Goal: Task Accomplishment & Management: Complete application form

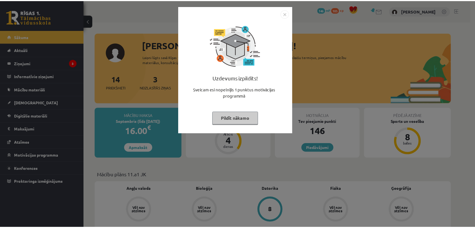
scroll to position [62, 0]
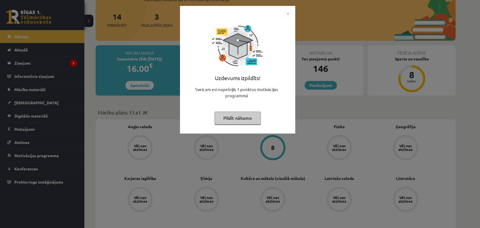
click at [288, 10] on img "Close" at bounding box center [287, 13] width 8 height 8
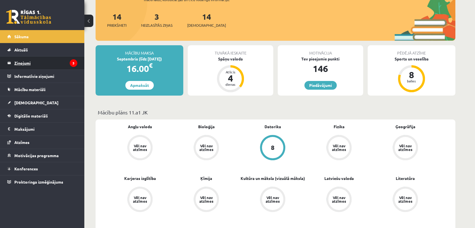
click at [60, 68] on legend "Ziņojumi 3" at bounding box center [45, 62] width 63 height 13
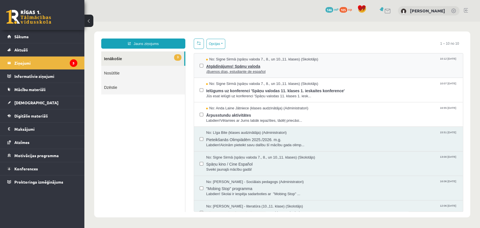
click at [300, 64] on span "Atgādinājums! Spāņu valoda" at bounding box center [331, 65] width 251 height 7
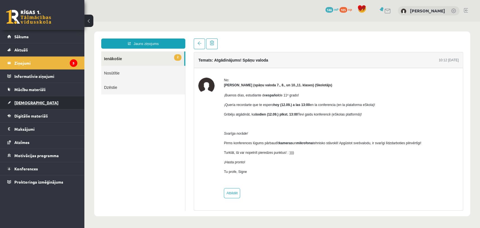
click at [46, 101] on link "[DEMOGRAPHIC_DATA]" at bounding box center [42, 102] width 70 height 13
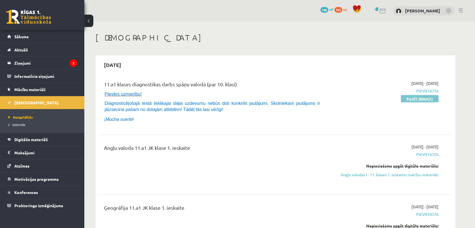
click at [434, 96] on link "Pildīt ieskaiti" at bounding box center [420, 98] width 38 height 7
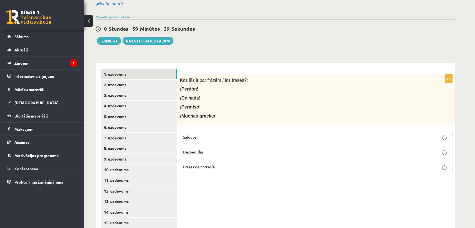
scroll to position [62, 0]
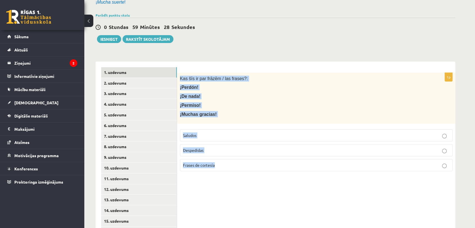
drag, startPoint x: 180, startPoint y: 77, endPoint x: 249, endPoint y: 178, distance: 122.7
click at [249, 178] on div "1p Kas šīs ir par frāzēm / las frases?: ¡Perdón! ¡De nada! ¡Permiso! ¡Muchas gr…" at bounding box center [316, 227] width 278 height 330
copy div "Kas šīs ir par frāzēm / las frases?: ¡Perdón! ¡De nada! ¡Permiso! ¡Muchas graci…"
drag, startPoint x: 216, startPoint y: 197, endPoint x: 217, endPoint y: 194, distance: 3.5
click at [217, 197] on div "1p Kas šīs ir par frāzēm / las frases?: ¡Perdón! ¡De nada! ¡Permiso! ¡Muchas gr…" at bounding box center [316, 227] width 278 height 330
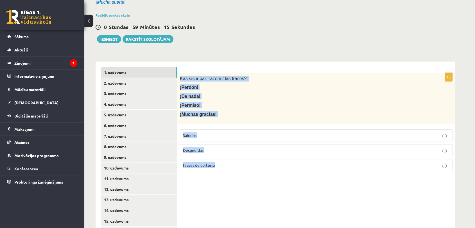
click at [225, 166] on p "Frases de cortesía" at bounding box center [316, 165] width 266 height 6
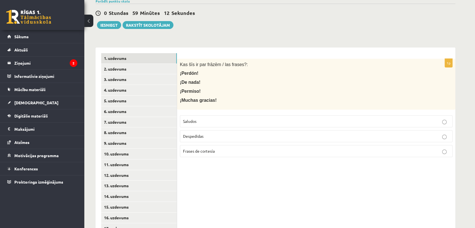
scroll to position [81, 0]
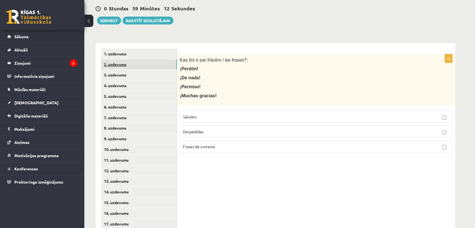
click at [169, 64] on link "2. uzdevums" at bounding box center [139, 64] width 76 height 10
click at [226, 115] on p "Saludos" at bounding box center [316, 117] width 266 height 6
click at [166, 72] on link "3. uzdevums" at bounding box center [139, 75] width 76 height 10
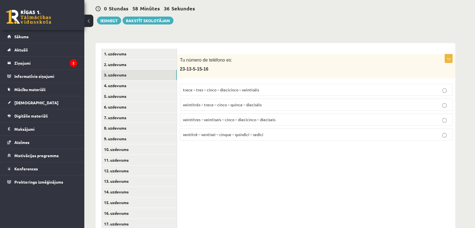
click at [205, 105] on span "veintitrés – trece – cinco – quince – dieciséis" at bounding box center [222, 104] width 79 height 5
click at [139, 83] on link "4. uzdevums" at bounding box center [139, 85] width 76 height 10
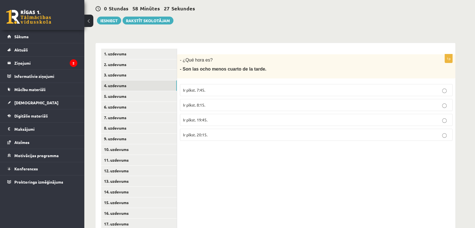
click at [247, 90] on p "Ir plkst. 7:45." at bounding box center [316, 90] width 266 height 6
drag, startPoint x: 237, startPoint y: 68, endPoint x: 254, endPoint y: 71, distance: 17.1
click at [254, 71] on span "- Son las ocho menos cuarto de la tarde." at bounding box center [223, 69] width 87 height 5
copy span "la tarde."
click at [218, 119] on p "Ir plkst. 19:45." at bounding box center [316, 120] width 266 height 6
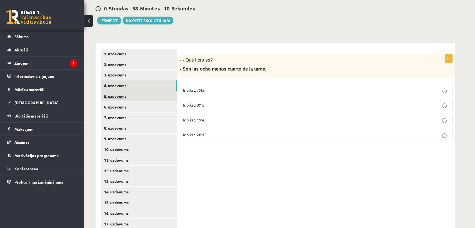
click at [152, 95] on link "5. uzdevums" at bounding box center [139, 96] width 76 height 10
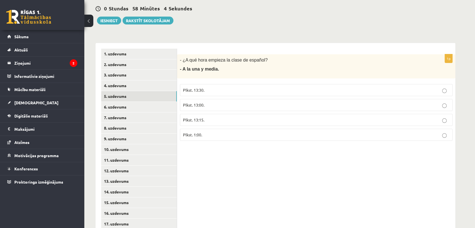
click at [205, 87] on p "Plkst. 13:30." at bounding box center [316, 90] width 266 height 6
click at [155, 106] on link "6. uzdevums" at bounding box center [139, 107] width 76 height 10
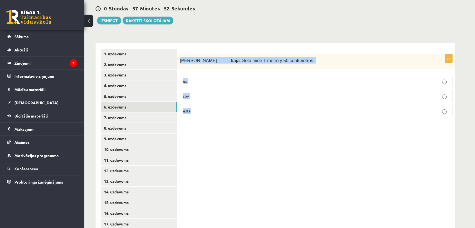
drag, startPoint x: 179, startPoint y: 60, endPoint x: 207, endPoint y: 112, distance: 59.5
click at [207, 112] on div "1p Sara _____ baja . Sólo mide 1 metro y 50 centímetros. es soy está" at bounding box center [316, 87] width 278 height 67
copy div "Sara _____ baja . Sólo mide 1 metro y 50 centímetros. es soy está"
click at [205, 120] on div "1p Sara _____ baja . Sólo mide 1 metro y 50 centímetros. es soy está" at bounding box center [316, 87] width 278 height 67
click at [211, 81] on p "es" at bounding box center [316, 81] width 266 height 6
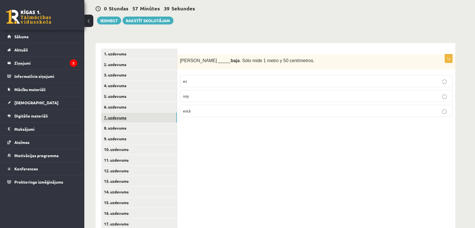
click at [165, 117] on link "7. uzdevums" at bounding box center [139, 117] width 76 height 10
click at [230, 80] on p "estoy" at bounding box center [316, 81] width 266 height 6
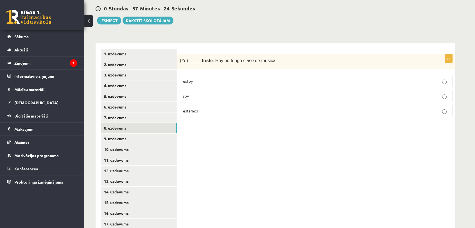
click at [138, 124] on link "8. uzdevums" at bounding box center [139, 128] width 76 height 10
click at [208, 84] on label "círculo" at bounding box center [316, 81] width 273 height 12
click at [160, 140] on link "9. uzdevums" at bounding box center [139, 138] width 76 height 10
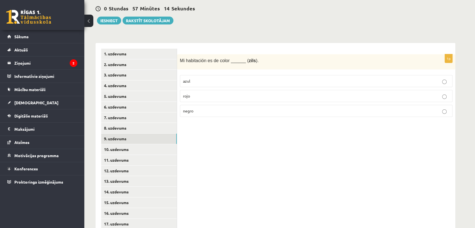
click at [215, 77] on label "azul" at bounding box center [316, 81] width 273 height 12
click at [146, 154] on link "10. uzdevums" at bounding box center [139, 149] width 76 height 10
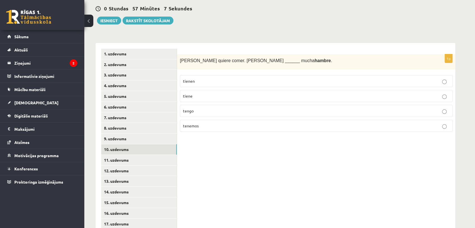
click at [194, 99] on p "tiene" at bounding box center [316, 96] width 266 height 6
click at [218, 76] on label "tienen" at bounding box center [316, 81] width 273 height 12
click at [127, 157] on link "11. uzdevums" at bounding box center [139, 160] width 76 height 10
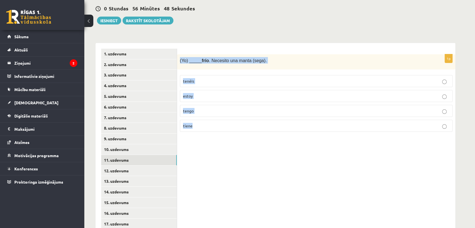
drag, startPoint x: 180, startPoint y: 60, endPoint x: 201, endPoint y: 132, distance: 75.2
click at [201, 132] on div "1p (Yo) _____ frío . Necesito una manta (sega). tenéis estoy tengo tiene" at bounding box center [316, 95] width 278 height 82
copy div "(Yo) _____ frío . Necesito una manta (sega). tenéis estoy tengo tiene"
click at [217, 111] on p "tengo" at bounding box center [316, 111] width 266 height 6
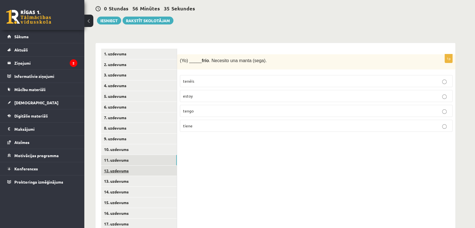
click at [145, 172] on link "12. uzdevums" at bounding box center [139, 171] width 76 height 10
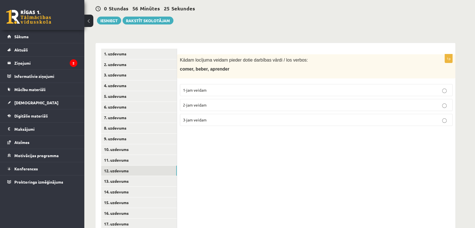
click at [213, 107] on p "2-jam veidam" at bounding box center [316, 105] width 266 height 6
click at [132, 182] on link "13. uzdevums" at bounding box center [139, 181] width 76 height 10
click at [199, 90] on span "1-jam veidam" at bounding box center [195, 89] width 24 height 5
click at [136, 194] on link "14. uzdevums" at bounding box center [139, 192] width 76 height 10
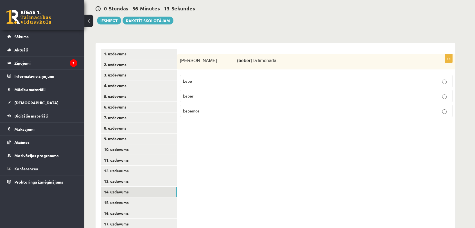
click at [199, 77] on label "bebe" at bounding box center [316, 81] width 273 height 12
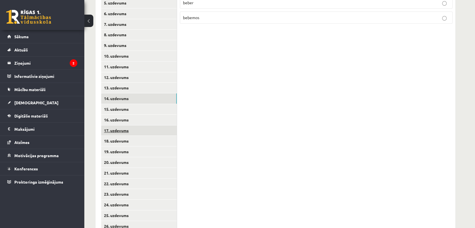
scroll to position [175, 0]
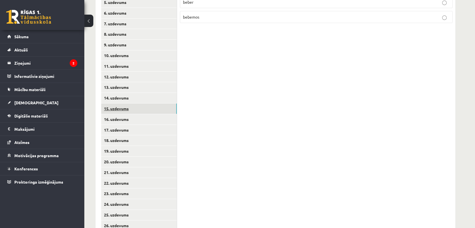
click at [124, 103] on link "15. uzdevums" at bounding box center [139, 108] width 76 height 10
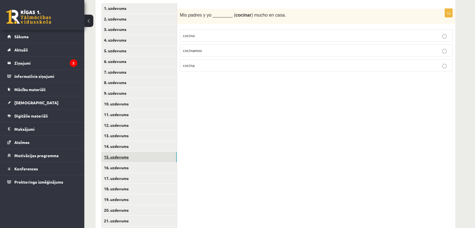
scroll to position [112, 0]
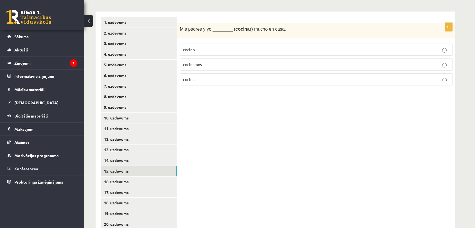
click at [196, 63] on span "cocinamos" at bounding box center [192, 64] width 19 height 5
click at [145, 183] on link "16. uzdevums" at bounding box center [139, 181] width 76 height 10
click at [192, 46] on label "vivo" at bounding box center [316, 50] width 273 height 12
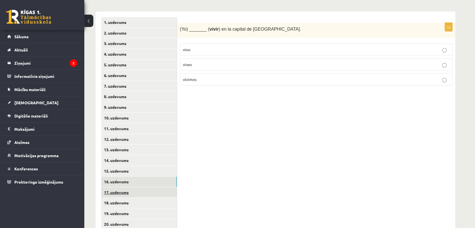
click at [141, 191] on link "17. uzdevums" at bounding box center [139, 192] width 76 height 10
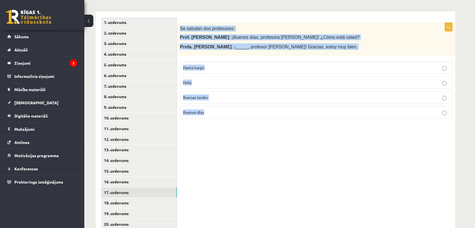
drag, startPoint x: 180, startPoint y: 27, endPoint x: 235, endPoint y: 118, distance: 106.3
click at [235, 118] on div "1p Se saludan dos profesores: Prof. Juan Pérez : ¡Buenos días, profesora Gómez!…" at bounding box center [316, 73] width 278 height 100
copy div "Se saludan dos profesores: Prof. Juan Pérez : ¡Buenos días, profesora Gómez! ¿C…"
click at [201, 111] on span "Buenos días" at bounding box center [193, 112] width 21 height 5
click at [133, 203] on link "18. uzdevums" at bounding box center [139, 203] width 76 height 10
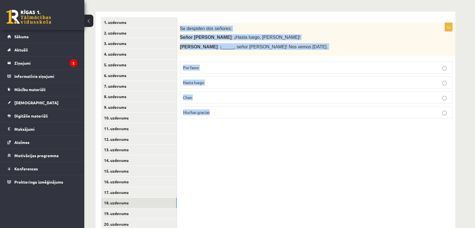
drag, startPoint x: 179, startPoint y: 28, endPoint x: 221, endPoint y: 108, distance: 90.5
click at [221, 108] on div "1p Se despiden dos señores: Señor López : ¡Hasta luego, señora González! Señora…" at bounding box center [316, 73] width 278 height 100
copy div "Se despiden dos señores: Señor López : ¡Hasta luego, señora González! Señora Go…"
click at [254, 86] on label "Hasta luego" at bounding box center [316, 82] width 273 height 12
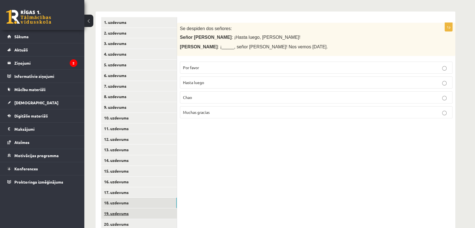
click at [124, 216] on link "19. uzdevums" at bounding box center [139, 213] width 76 height 10
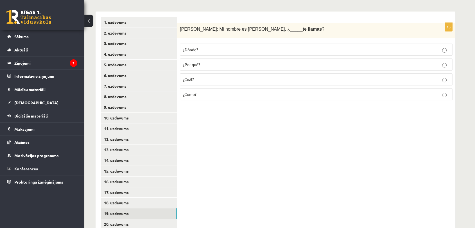
click at [204, 97] on p "¿Cómo?" at bounding box center [316, 94] width 266 height 6
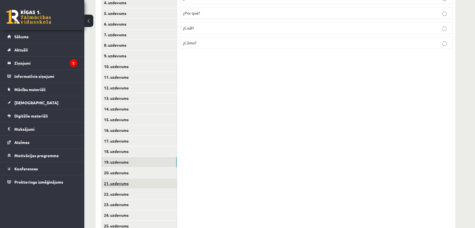
scroll to position [175, 0]
click at [149, 162] on link "20. uzdevums" at bounding box center [139, 162] width 76 height 10
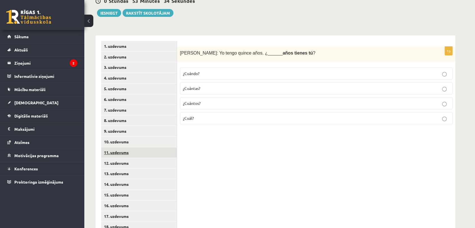
scroll to position [81, 0]
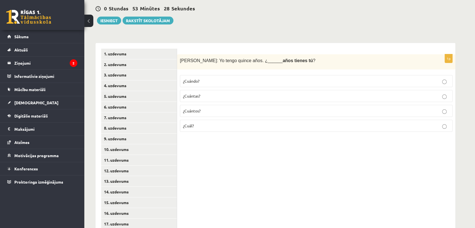
click at [206, 111] on p "¿Cuántos?" at bounding box center [316, 111] width 266 height 6
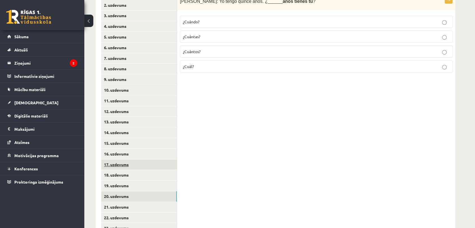
scroll to position [144, 0]
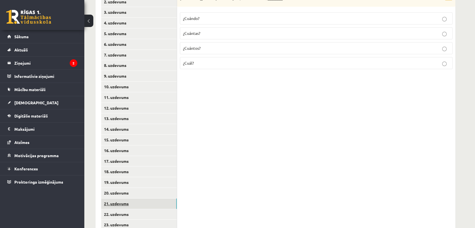
click at [131, 200] on link "21. uzdevums" at bounding box center [139, 203] width 76 height 10
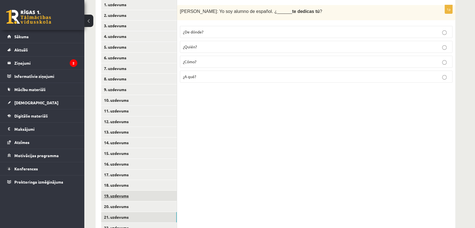
scroll to position [112, 0]
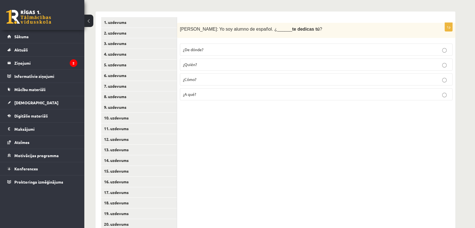
click at [207, 96] on p "¿A qué?" at bounding box center [316, 94] width 266 height 6
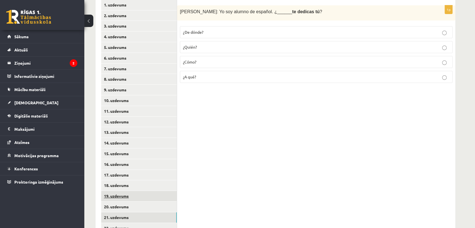
scroll to position [175, 0]
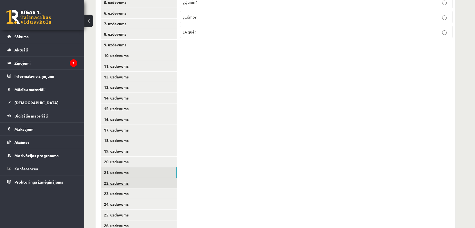
click at [143, 181] on link "22. uzdevums" at bounding box center [139, 183] width 76 height 10
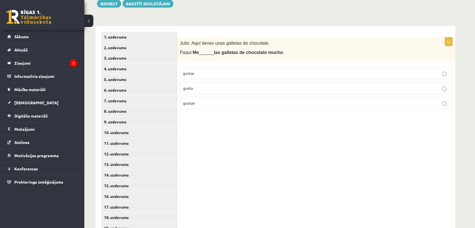
scroll to position [81, 0]
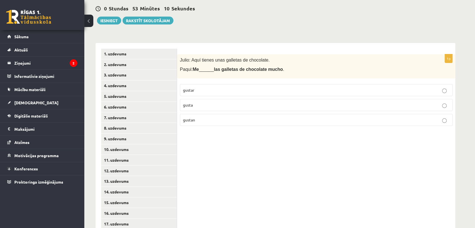
click at [302, 102] on p "gusta" at bounding box center [316, 105] width 266 height 6
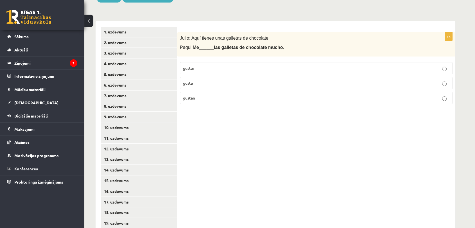
scroll to position [175, 0]
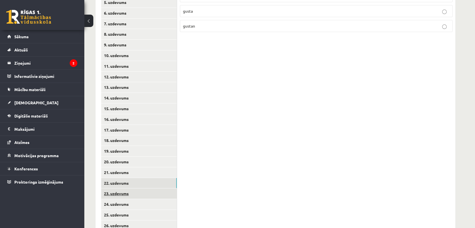
click at [119, 191] on link "23. uzdevums" at bounding box center [139, 193] width 76 height 10
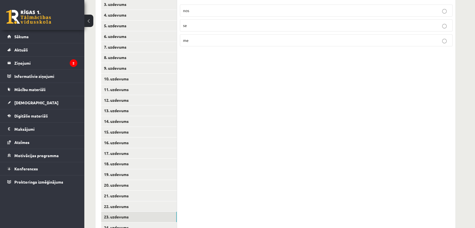
scroll to position [81, 0]
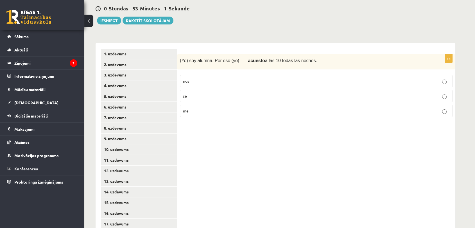
click at [230, 115] on label "me" at bounding box center [316, 111] width 273 height 12
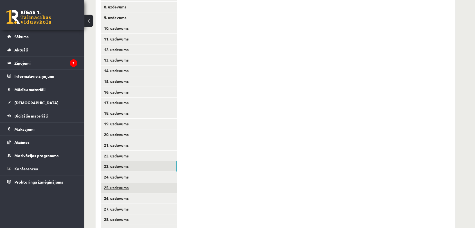
scroll to position [206, 0]
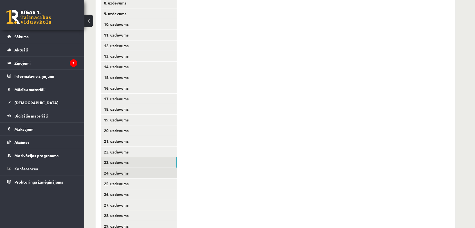
click at [140, 173] on link "24. uzdevums" at bounding box center [139, 173] width 76 height 10
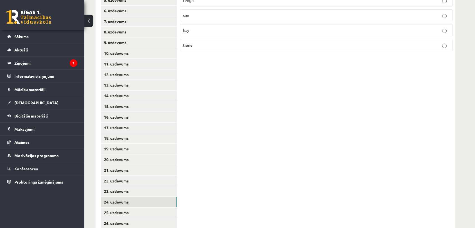
scroll to position [81, 0]
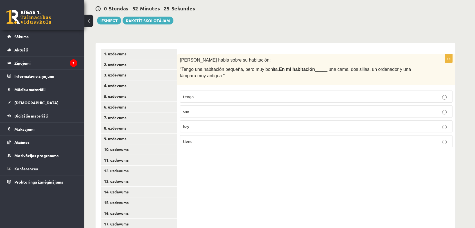
click at [184, 124] on span "hay" at bounding box center [186, 126] width 6 height 5
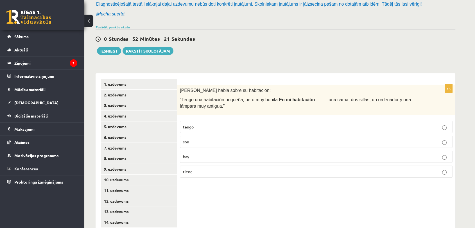
scroll to position [50, 0]
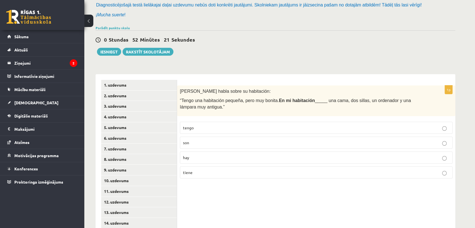
click at [281, 133] on label "tengo" at bounding box center [316, 128] width 273 height 12
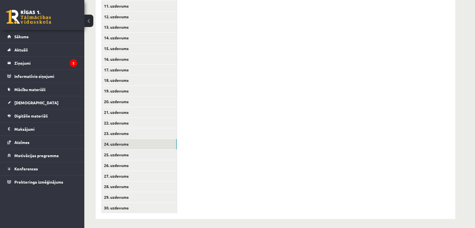
scroll to position [237, 0]
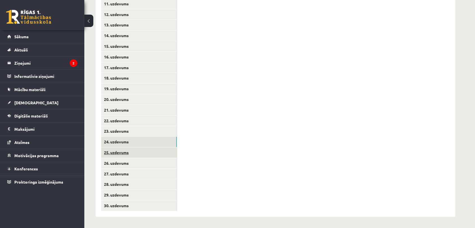
click at [173, 154] on link "25. uzdevums" at bounding box center [139, 152] width 76 height 10
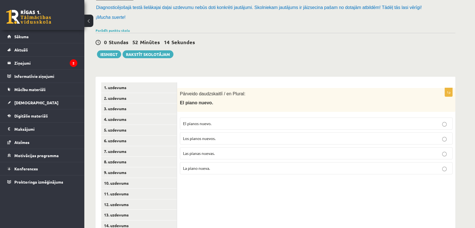
scroll to position [50, 0]
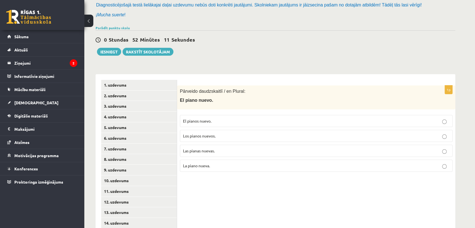
click at [215, 139] on label "Los pianos nuevos." at bounding box center [316, 136] width 273 height 12
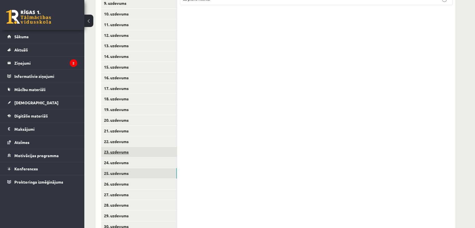
scroll to position [237, 0]
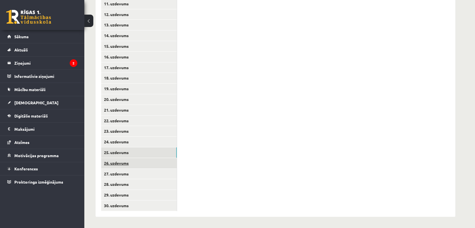
click at [146, 166] on link "26. uzdevums" at bounding box center [139, 163] width 76 height 10
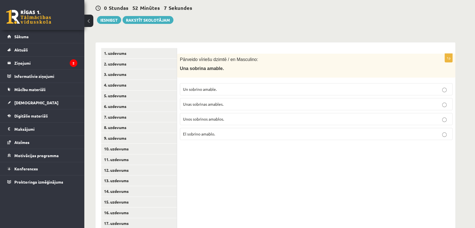
scroll to position [81, 0]
click at [223, 88] on p "Un sobrino amable." at bounding box center [316, 90] width 266 height 6
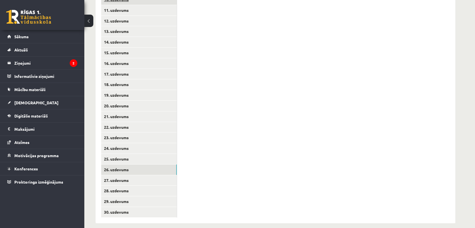
scroll to position [237, 0]
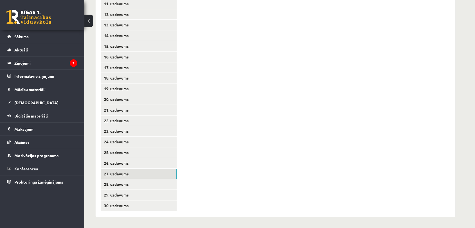
click at [140, 172] on link "27. uzdevums" at bounding box center [139, 174] width 76 height 10
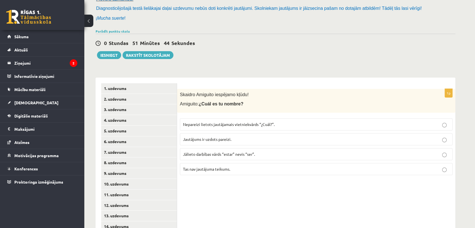
scroll to position [50, 0]
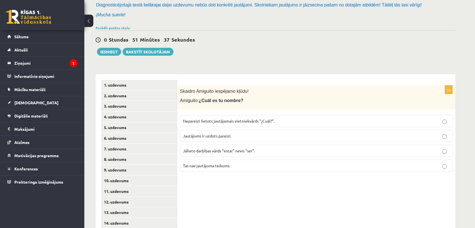
click at [234, 120] on span "Nepareizi lietots jautājamais vietniekvārds “¿Cuál?”." at bounding box center [229, 120] width 92 height 5
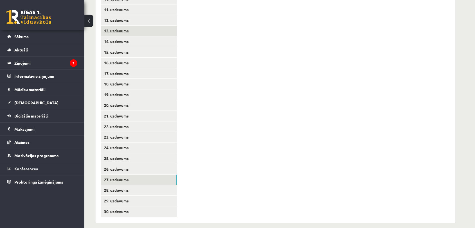
scroll to position [237, 0]
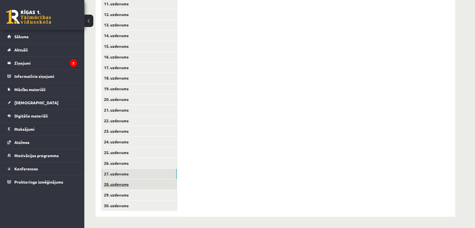
click at [135, 182] on link "28. uzdevums" at bounding box center [139, 184] width 76 height 10
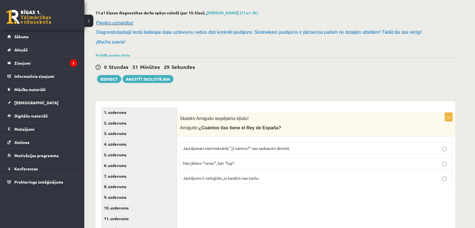
scroll to position [19, 0]
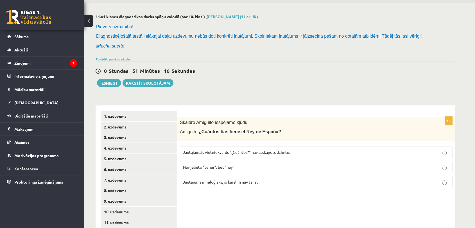
click at [293, 153] on p "Jautājamais vietniekvārds “¿Cuántos?” nav saskaņots dzimtē." at bounding box center [316, 152] width 266 height 6
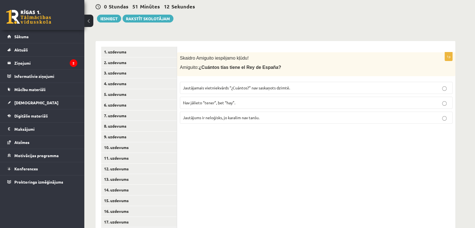
scroll to position [81, 0]
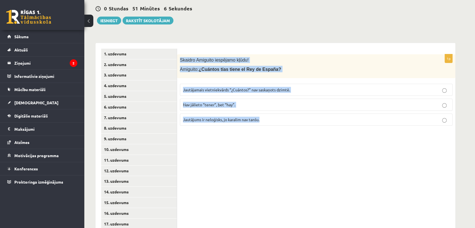
drag, startPoint x: 180, startPoint y: 59, endPoint x: 273, endPoint y: 134, distance: 120.1
click at [273, 134] on div "1p Skaidro Amiguito iespējamo kļūdu! Amiguito: ¿Cuántos tías tiene el Rey de Es…" at bounding box center [316, 208] width 278 height 330
copy div "Skaidro Amiguito iespējamo kļūdu! Amiguito: ¿Cuántos tías tiene el Rey de Españ…"
click at [221, 158] on div "1p Skaidro Amiguito iespējamo kļūdu! Amiguito: ¿Cuántos tías tiene el Rey de Es…" at bounding box center [316, 208] width 278 height 330
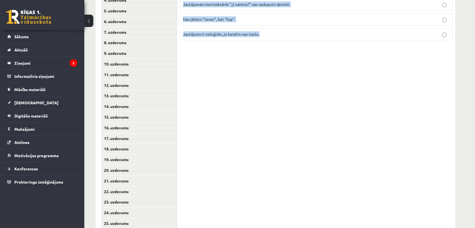
scroll to position [237, 0]
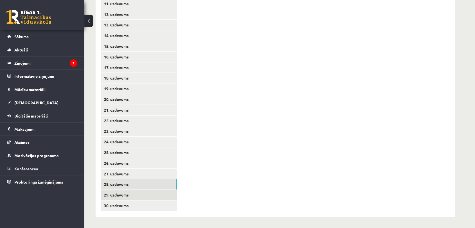
click at [156, 192] on link "29. uzdevums" at bounding box center [139, 195] width 76 height 10
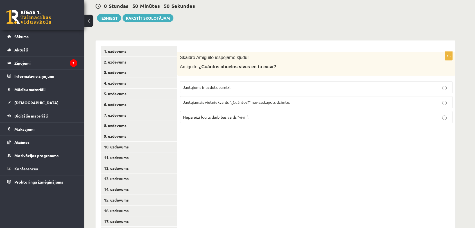
scroll to position [81, 0]
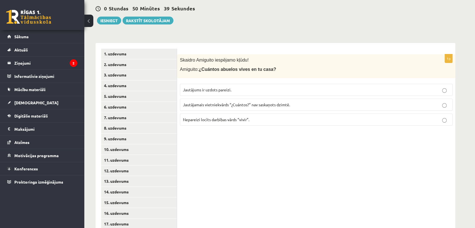
click at [233, 118] on span "Nepareizi locīts darbības vārds “vivir”." at bounding box center [216, 119] width 66 height 5
click at [241, 87] on p "Jautājums ir uzdots pareizi." at bounding box center [316, 90] width 266 height 6
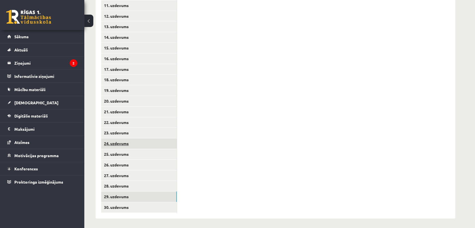
scroll to position [237, 0]
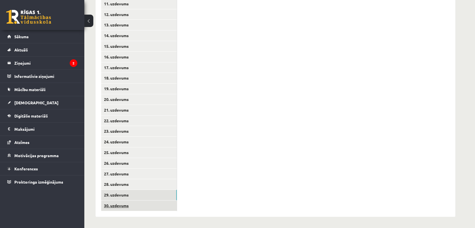
click at [138, 204] on link "30. uzdevums" at bounding box center [139, 205] width 76 height 10
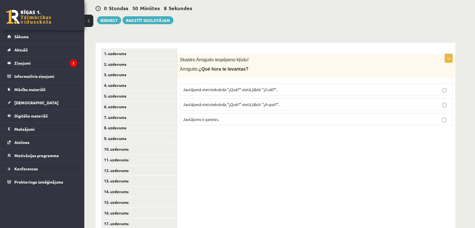
scroll to position [81, 0]
click at [190, 117] on span "Jautājums ir pareizs." at bounding box center [201, 119] width 36 height 5
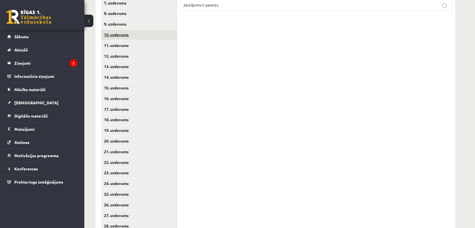
scroll to position [237, 0]
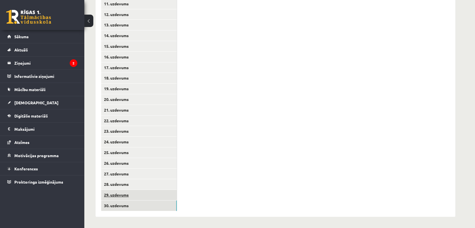
click at [127, 193] on link "29. uzdevums" at bounding box center [139, 195] width 76 height 10
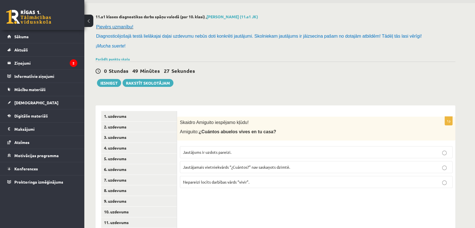
click at [227, 182] on span "Nepareizi locīts darbības vārds “vivir”." at bounding box center [216, 181] width 66 height 5
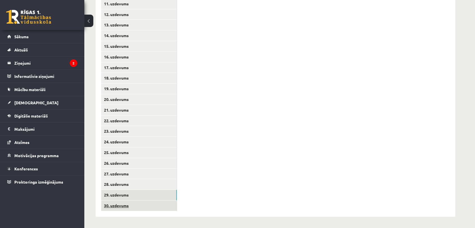
click at [135, 208] on link "30. uzdevums" at bounding box center [139, 205] width 76 height 10
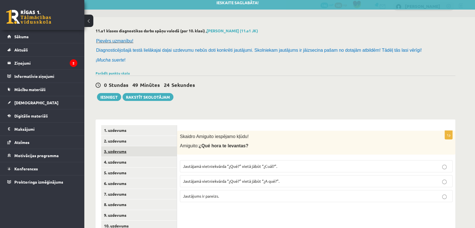
scroll to position [0, 0]
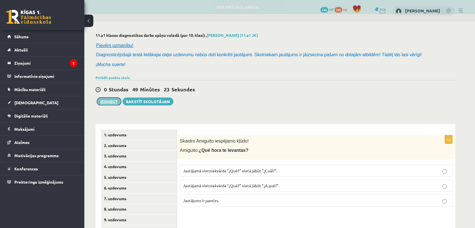
click at [116, 103] on button "Iesniegt" at bounding box center [109, 102] width 24 height 8
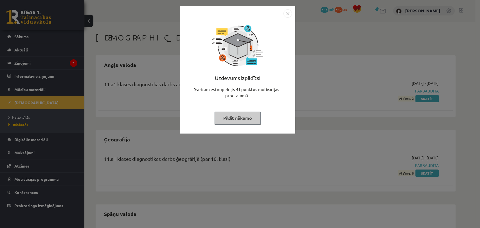
click at [289, 14] on img "Close" at bounding box center [287, 13] width 8 height 8
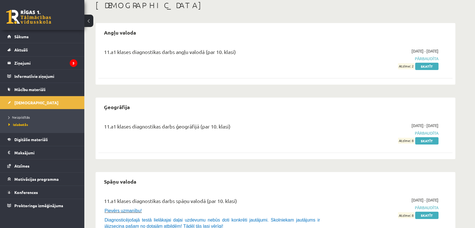
scroll to position [73, 0]
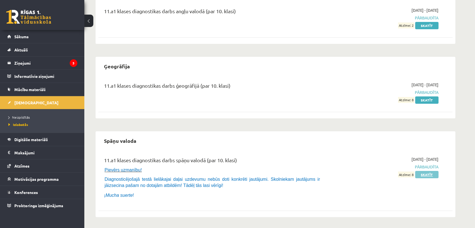
click at [429, 176] on link "Skatīt" at bounding box center [426, 174] width 23 height 7
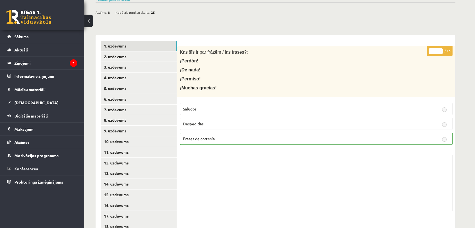
scroll to position [94, 0]
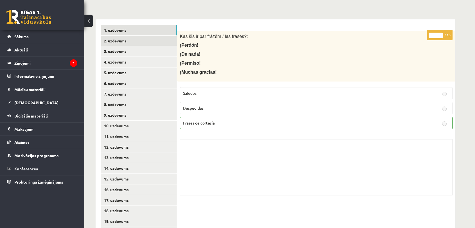
click at [121, 41] on link "2. uzdevums" at bounding box center [139, 41] width 76 height 10
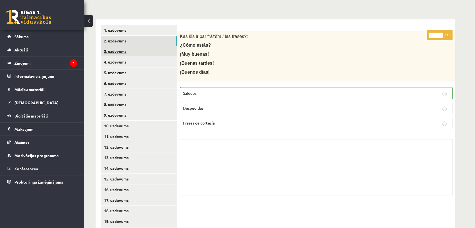
click at [119, 52] on link "3. uzdevums" at bounding box center [139, 51] width 76 height 10
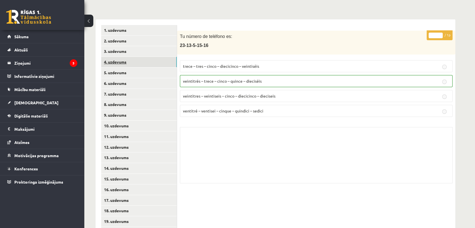
click at [121, 63] on link "4. uzdevums" at bounding box center [139, 62] width 76 height 10
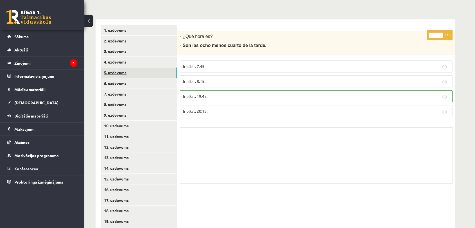
click at [124, 76] on link "5. uzdevums" at bounding box center [139, 72] width 76 height 10
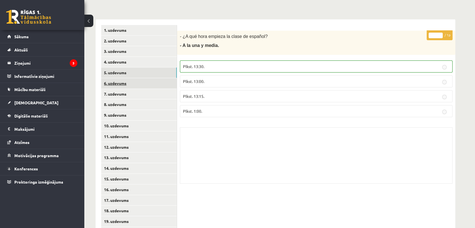
click at [125, 87] on link "6. uzdevums" at bounding box center [139, 83] width 76 height 10
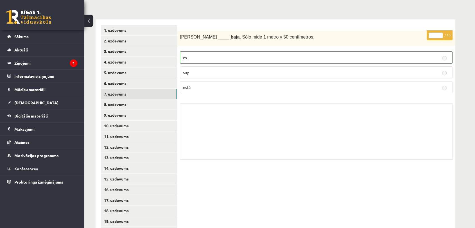
click at [124, 91] on link "7. uzdevums" at bounding box center [139, 94] width 76 height 10
click at [130, 105] on link "8. uzdevums" at bounding box center [139, 104] width 76 height 10
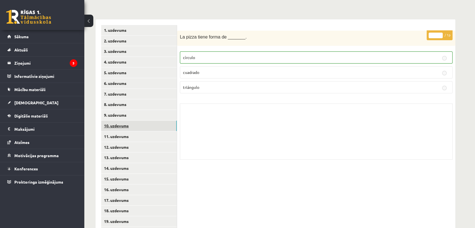
click at [138, 121] on link "10. uzdevums" at bounding box center [139, 126] width 76 height 10
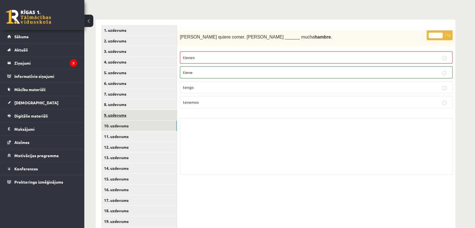
click at [138, 117] on link "9. uzdevums" at bounding box center [139, 115] width 76 height 10
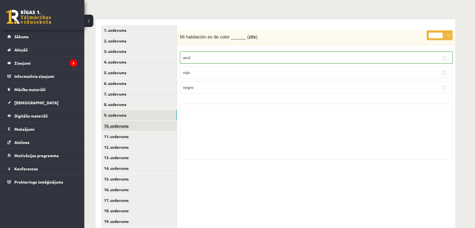
click at [138, 125] on link "10. uzdevums" at bounding box center [139, 126] width 76 height 10
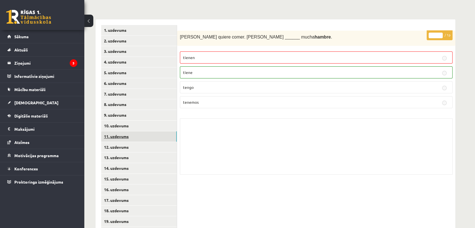
click at [135, 135] on link "11. uzdevums" at bounding box center [139, 136] width 76 height 10
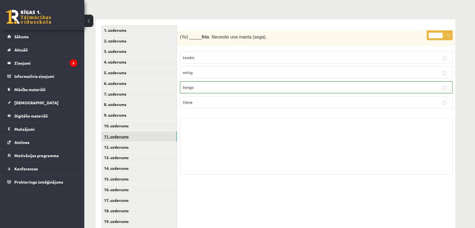
click at [133, 140] on link "11. uzdevums" at bounding box center [139, 136] width 76 height 10
click at [133, 144] on link "12. uzdevums" at bounding box center [139, 147] width 76 height 10
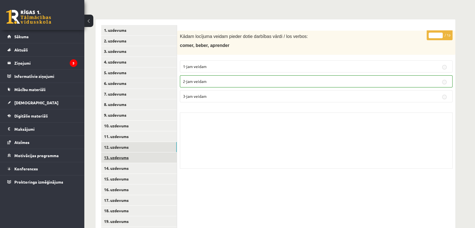
click at [134, 155] on link "13. uzdevums" at bounding box center [139, 157] width 76 height 10
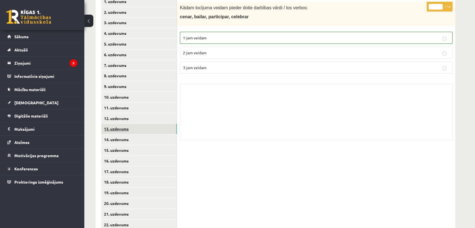
scroll to position [125, 0]
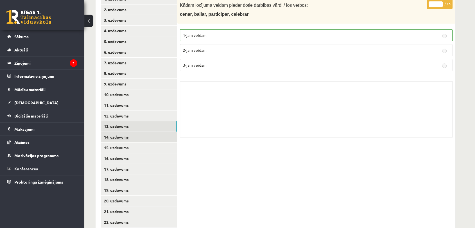
click at [140, 138] on link "14. uzdevums" at bounding box center [139, 137] width 76 height 10
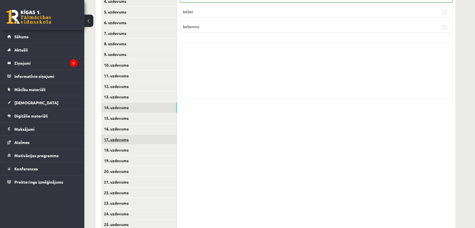
scroll to position [156, 0]
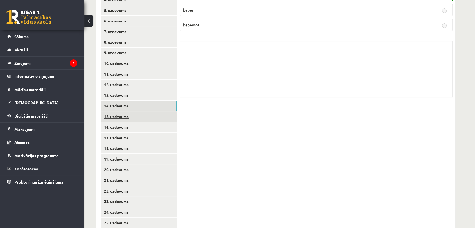
click at [149, 115] on link "15. uzdevums" at bounding box center [139, 116] width 76 height 10
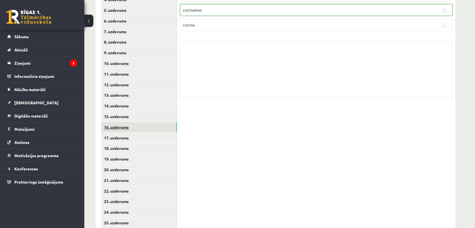
click at [146, 130] on link "16. uzdevums" at bounding box center [139, 127] width 76 height 10
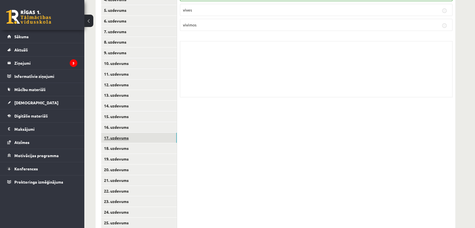
click at [142, 137] on link "17. uzdevums" at bounding box center [139, 138] width 76 height 10
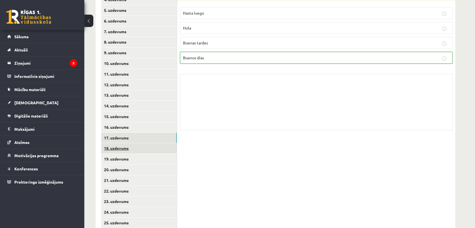
click at [137, 151] on link "18. uzdevums" at bounding box center [139, 148] width 76 height 10
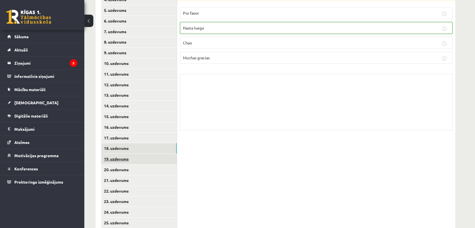
click at [135, 158] on link "19. uzdevums" at bounding box center [139, 159] width 76 height 10
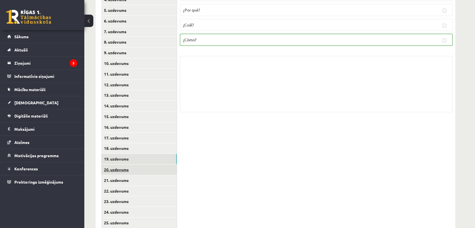
click at [135, 166] on link "20. uzdevums" at bounding box center [139, 169] width 76 height 10
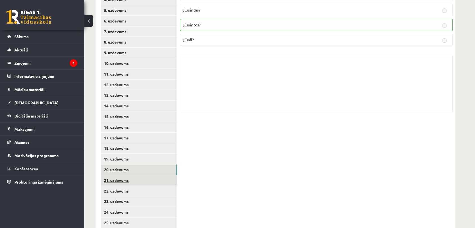
click at [135, 182] on link "21. uzdevums" at bounding box center [139, 180] width 76 height 10
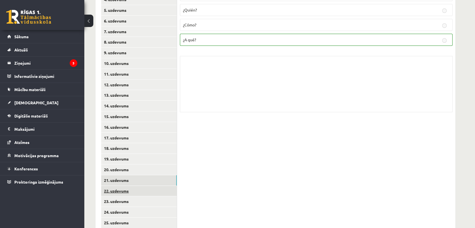
click at [132, 190] on link "22. uzdevums" at bounding box center [139, 191] width 76 height 10
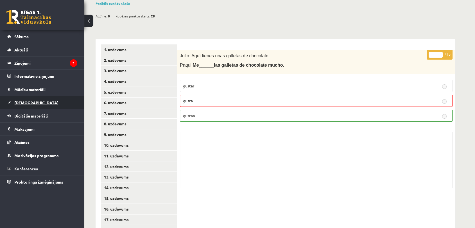
scroll to position [62, 0]
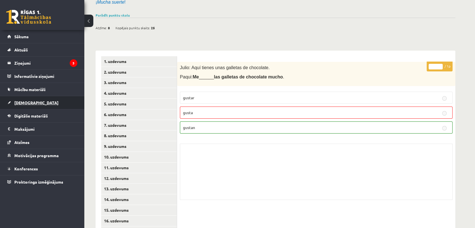
click at [65, 103] on link "[DEMOGRAPHIC_DATA]" at bounding box center [42, 102] width 70 height 13
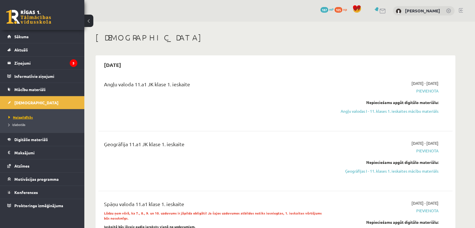
click at [21, 116] on span "Neizpildītās" at bounding box center [20, 117] width 24 height 4
click at [354, 111] on link "Angļu valodas I - 11. klases 1. ieskaites mācību materiāls" at bounding box center [385, 111] width 106 height 6
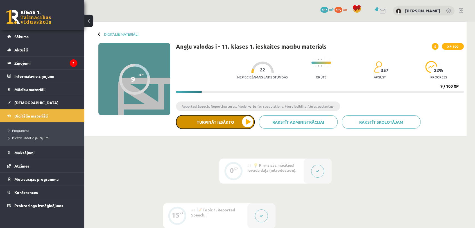
click at [222, 120] on button "Turpināt iesākto" at bounding box center [215, 122] width 79 height 14
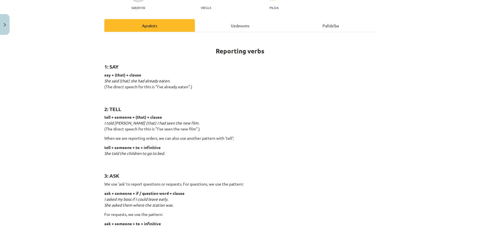
scroll to position [62, 0]
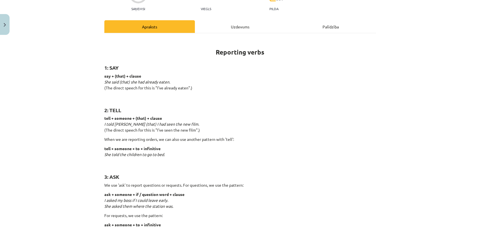
click at [227, 25] on div "Uzdevums" at bounding box center [240, 26] width 90 height 13
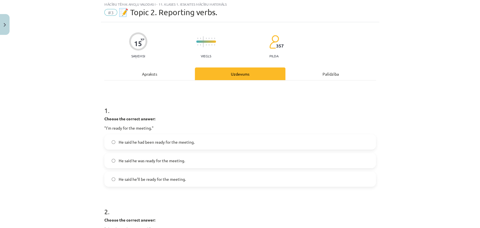
scroll to position [14, 0]
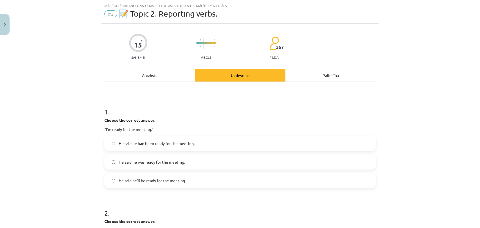
click at [205, 158] on label "He said he was ready for the meeting." at bounding box center [240, 162] width 270 height 14
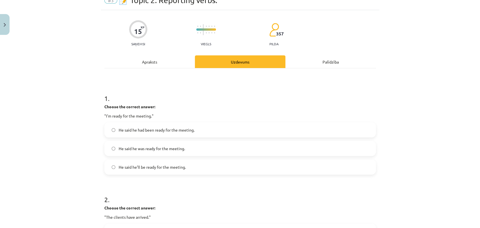
scroll to position [108, 0]
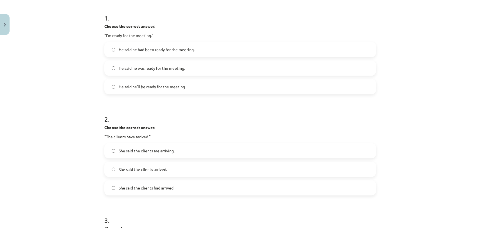
click at [169, 187] on span "She said the clients had arrived." at bounding box center [147, 188] width 56 height 6
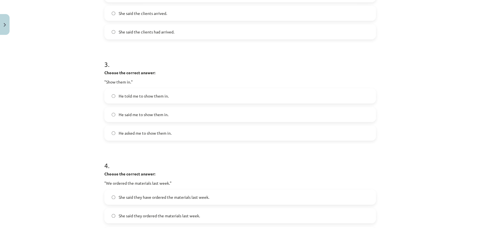
drag, startPoint x: 164, startPoint y: 101, endPoint x: 162, endPoint y: 103, distance: 2.9
click at [162, 103] on div "He told me to show them in. He said me to show them in. He asked me to show the…" at bounding box center [239, 114] width 271 height 52
click at [168, 94] on label "He told me to show them in." at bounding box center [240, 96] width 270 height 14
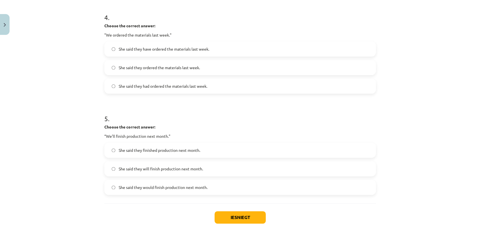
scroll to position [412, 0]
click at [165, 48] on span "She said they have ordered the materials last week." at bounding box center [164, 49] width 90 height 6
click at [177, 88] on span "She said they had ordered the materials last week." at bounding box center [163, 86] width 89 height 6
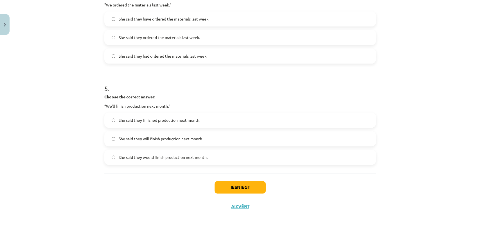
scroll to position [443, 0]
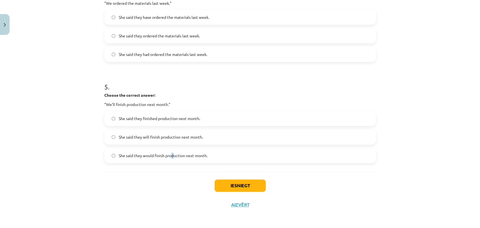
click at [171, 153] on span "She said they would finish production next month." at bounding box center [163, 156] width 89 height 6
click at [200, 156] on span "She said they would finish production next month." at bounding box center [163, 156] width 89 height 6
click at [227, 160] on label "She said they would finish production next month." at bounding box center [240, 155] width 270 height 14
click at [229, 187] on button "Iesniegt" at bounding box center [239, 185] width 51 height 12
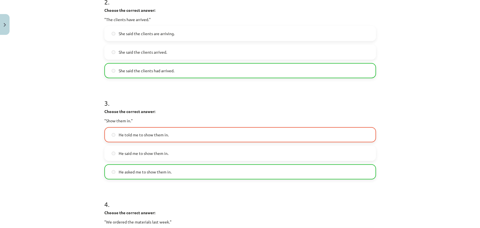
scroll to position [287, 0]
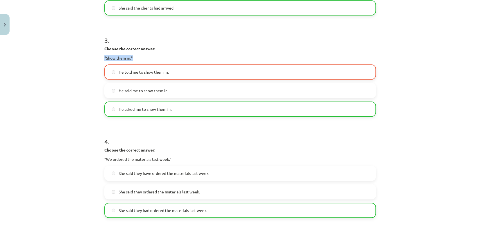
drag, startPoint x: 102, startPoint y: 58, endPoint x: 159, endPoint y: 58, distance: 57.3
click at [159, 58] on div "15 XP Saņemsi Viegls 357 pilda Apraksts Uzdevums Palīdzība 1 . Choose the corre…" at bounding box center [240, 69] width 278 height 638
click at [175, 48] on p "Choose the correct answer:" at bounding box center [239, 49] width 271 height 6
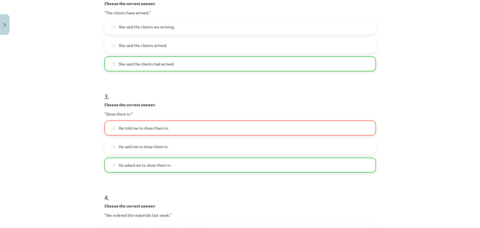
scroll to position [243, 0]
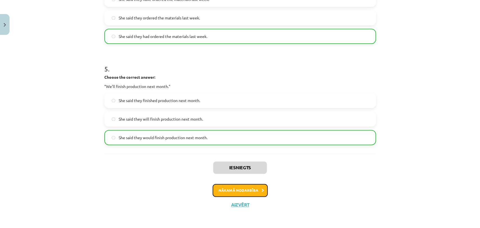
click at [250, 193] on button "Nākamā nodarbība" at bounding box center [239, 190] width 55 height 13
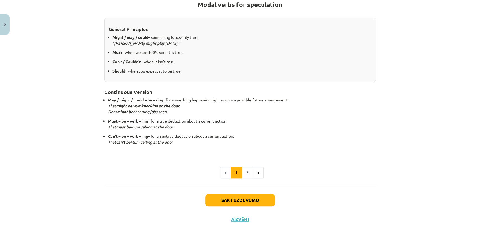
scroll to position [124, 0]
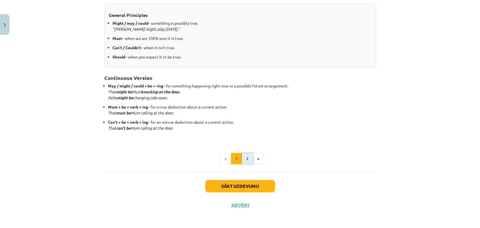
click at [245, 157] on button "2" at bounding box center [247, 158] width 11 height 11
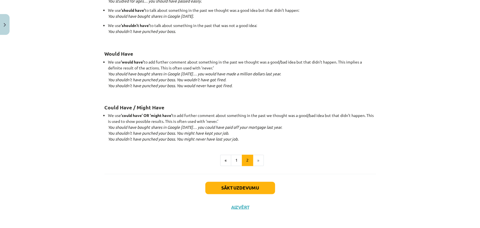
scroll to position [528, 0]
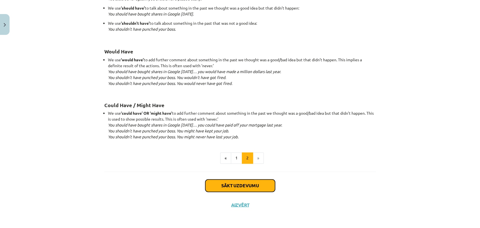
click at [226, 181] on button "Sākt uzdevumu" at bounding box center [240, 185] width 70 height 12
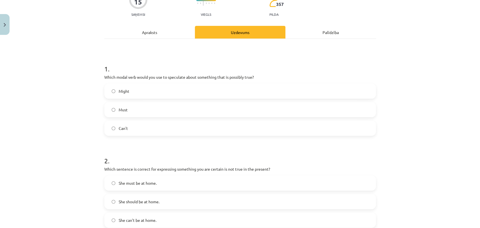
scroll to position [76, 0]
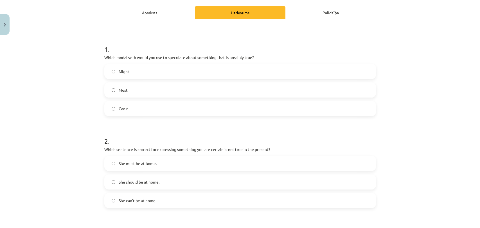
click at [133, 87] on label "Must" at bounding box center [240, 90] width 270 height 14
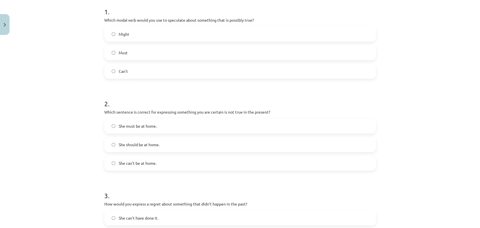
scroll to position [139, 0]
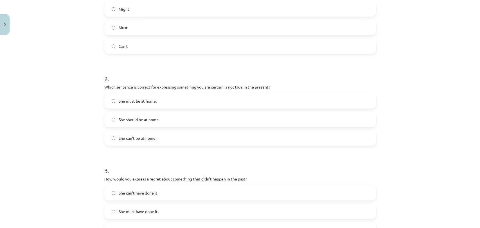
click at [130, 121] on span "She should be at home." at bounding box center [139, 120] width 41 height 6
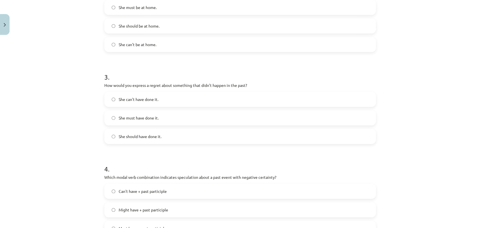
click at [133, 100] on span "She can't have done it." at bounding box center [139, 99] width 40 height 6
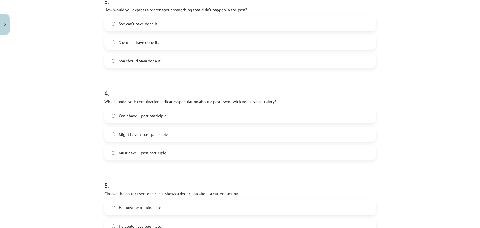
scroll to position [326, 0]
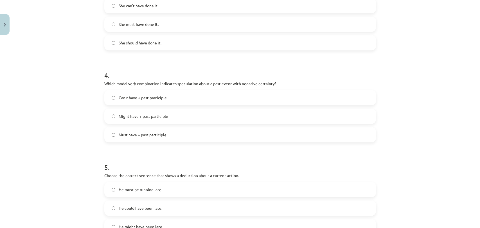
click at [122, 98] on span "Can't have + past participle" at bounding box center [143, 98] width 48 height 6
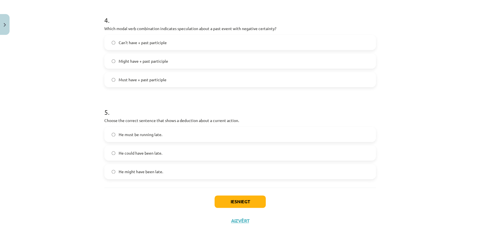
scroll to position [397, 0]
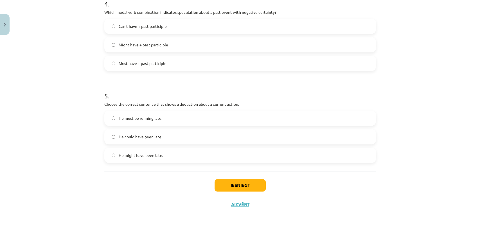
click at [119, 156] on span "He might have been late." at bounding box center [141, 155] width 44 height 6
click at [234, 190] on button "Iesniegt" at bounding box center [239, 185] width 51 height 12
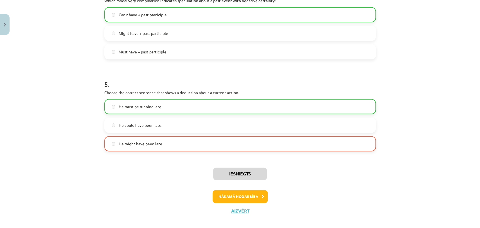
scroll to position [415, 0]
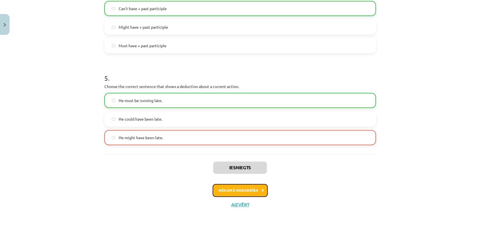
click at [248, 188] on button "Nākamā nodarbība" at bounding box center [239, 190] width 55 height 13
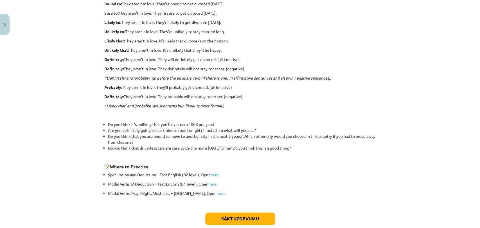
scroll to position [108, 0]
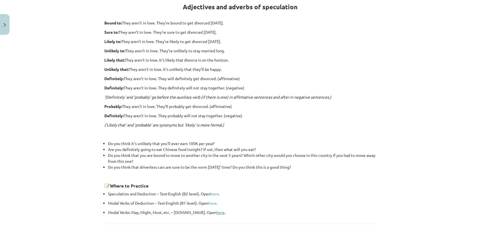
click at [216, 212] on link "here" at bounding box center [220, 212] width 8 height 5
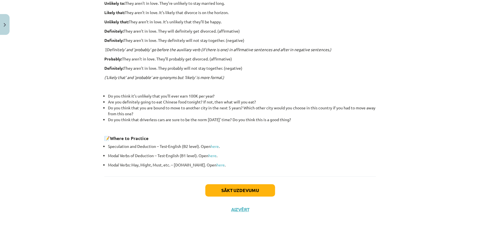
scroll to position [160, 0]
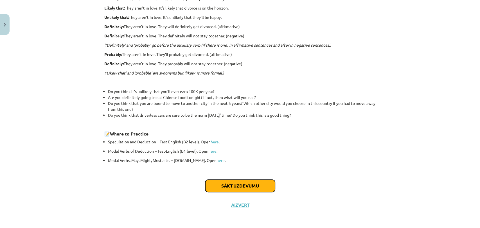
click at [216, 185] on button "Sākt uzdevumu" at bounding box center [240, 186] width 70 height 12
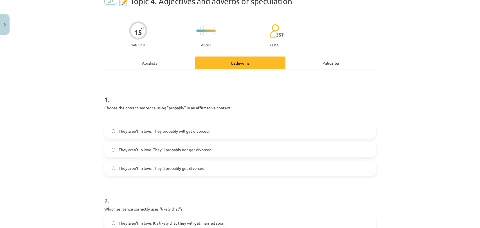
scroll to position [76, 0]
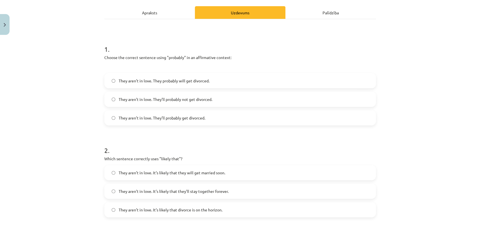
click at [164, 11] on div "Apraksts" at bounding box center [149, 12] width 90 height 13
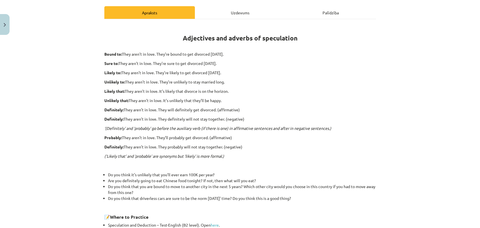
click at [242, 12] on div "Uzdevums" at bounding box center [240, 12] width 90 height 13
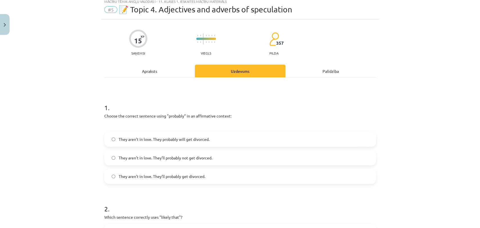
scroll to position [14, 0]
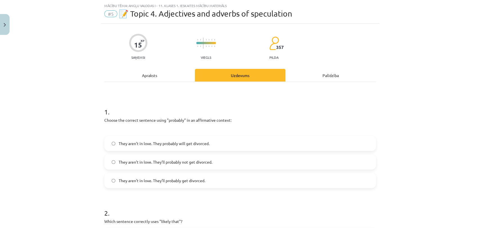
click at [178, 71] on div "Apraksts" at bounding box center [149, 75] width 90 height 13
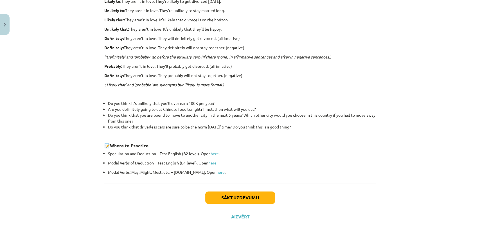
scroll to position [160, 0]
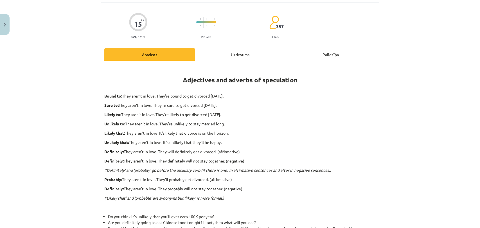
click at [239, 58] on div "Uzdevums" at bounding box center [240, 54] width 90 height 13
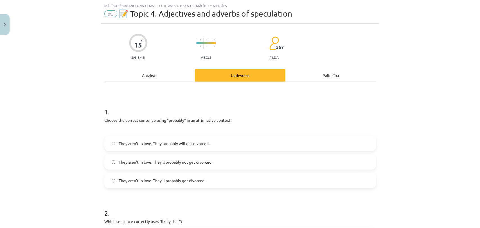
click at [176, 144] on span "They aren’t in love. They probably will get divorced." at bounding box center [164, 143] width 91 height 6
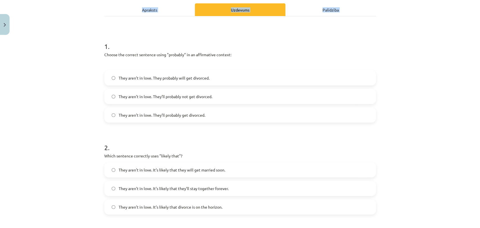
scroll to position [407, 0]
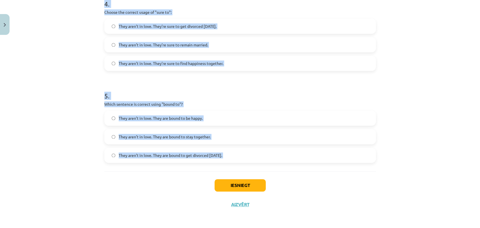
drag, startPoint x: 101, startPoint y: 79, endPoint x: 200, endPoint y: 174, distance: 136.7
copy form "1 . Choose the correct sentence using "probably" in an affirmative context: The…"
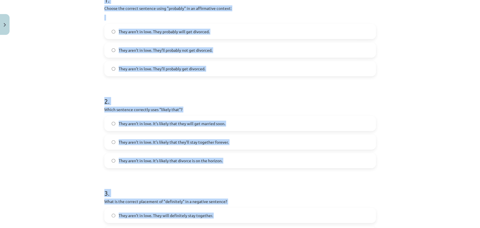
click at [90, 80] on div "Mācību tēma: Angļu valodas i - 11. klases 1. ieskaites mācību materiāls #5 📝 To…" at bounding box center [240, 114] width 480 height 228
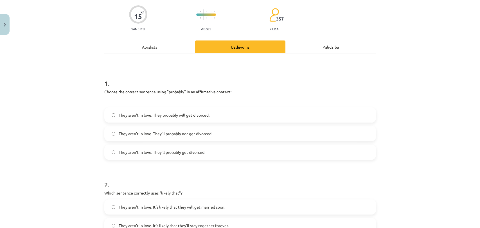
scroll to position [32, 0]
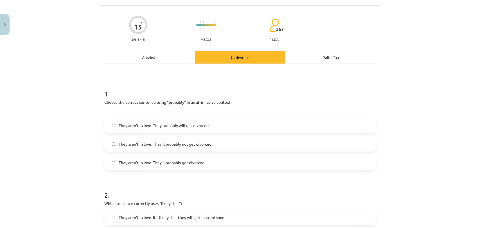
click at [155, 146] on span "They aren’t in love. They’ll probably not get divorced." at bounding box center [166, 144] width 94 height 6
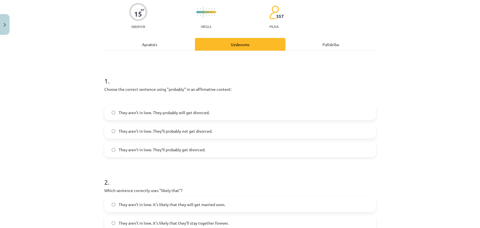
scroll to position [94, 0]
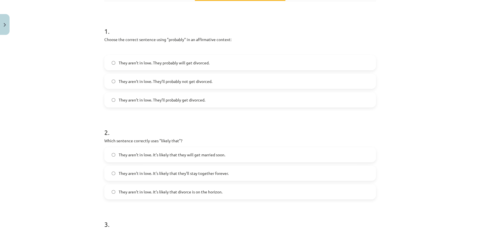
click at [173, 194] on label "They aren’t in love. It’s likely that divorce is on the horizon." at bounding box center [240, 192] width 270 height 14
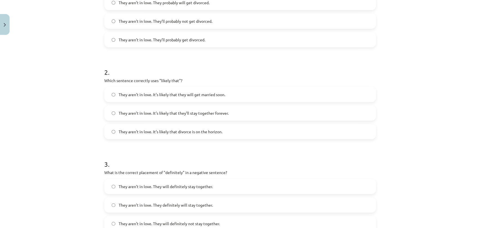
scroll to position [188, 0]
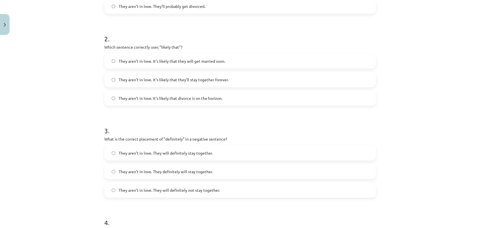
click at [152, 189] on span "They aren’t in love. They will definitely not stay together." at bounding box center [169, 190] width 101 height 6
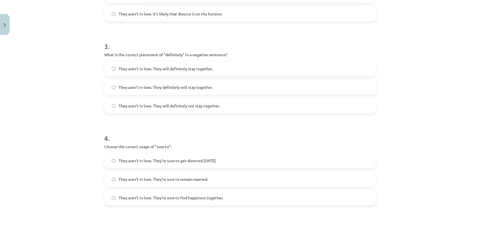
scroll to position [282, 0]
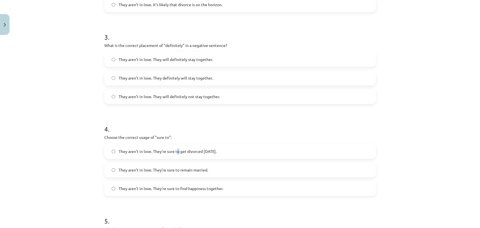
click at [177, 149] on span "They aren’t in love. They’re sure to get divorced within six months." at bounding box center [168, 151] width 98 height 6
click at [180, 153] on span "They aren’t in love. They’re sure to get divorced within six months." at bounding box center [168, 151] width 98 height 6
click at [177, 170] on span "They aren’t in love. They’re sure to remain married." at bounding box center [163, 170] width 89 height 6
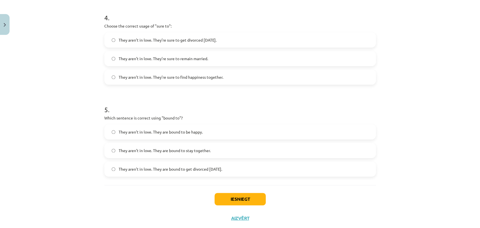
scroll to position [407, 0]
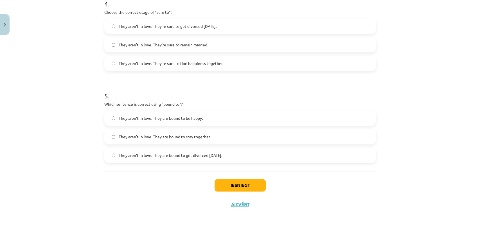
click at [173, 156] on span "They aren’t in love. They are bound to get divorced within six months." at bounding box center [170, 155] width 103 height 6
click at [233, 182] on button "Iesniegt" at bounding box center [239, 185] width 51 height 12
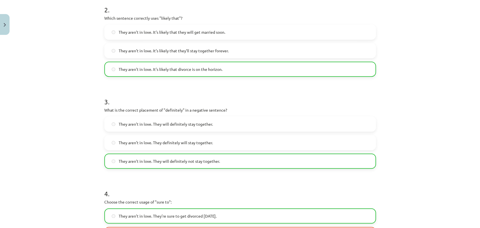
scroll to position [94, 0]
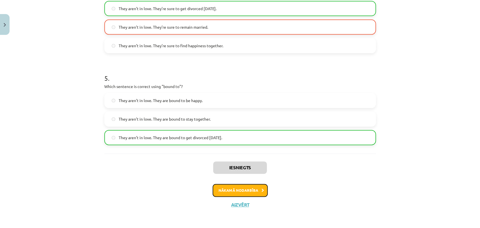
click at [249, 194] on button "Nākamā nodarbība" at bounding box center [239, 190] width 55 height 13
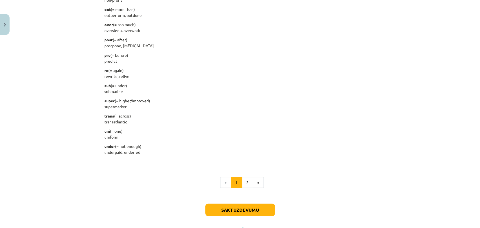
scroll to position [670, 0]
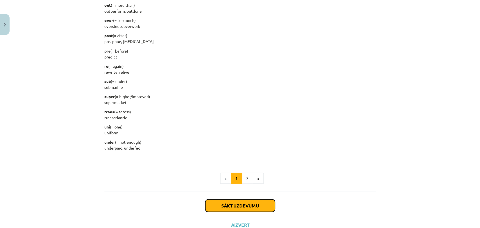
click at [263, 208] on button "Sākt uzdevumu" at bounding box center [240, 205] width 70 height 12
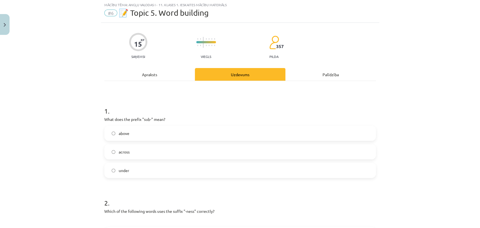
scroll to position [14, 0]
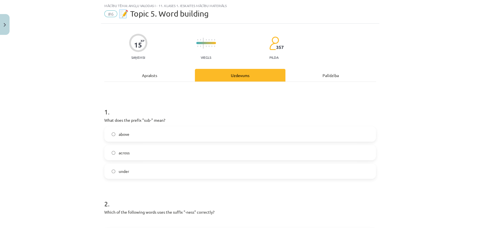
click at [159, 76] on div "Apraksts" at bounding box center [149, 75] width 90 height 13
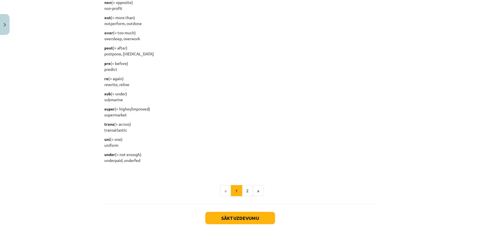
drag, startPoint x: 194, startPoint y: 154, endPoint x: 211, endPoint y: 148, distance: 17.9
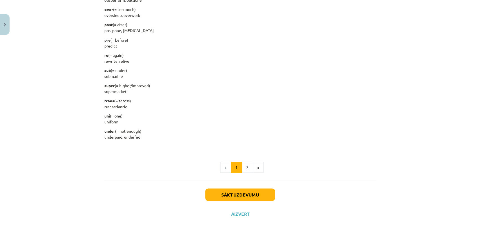
scroll to position [689, 0]
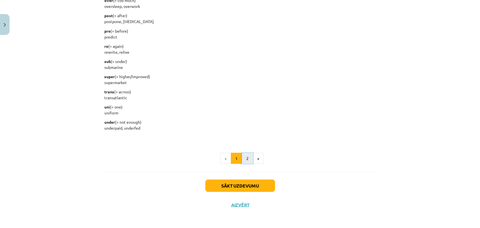
click at [244, 161] on button "2" at bounding box center [247, 158] width 11 height 11
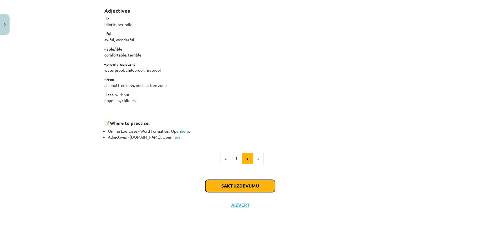
click at [237, 190] on button "Sākt uzdevumu" at bounding box center [240, 186] width 70 height 12
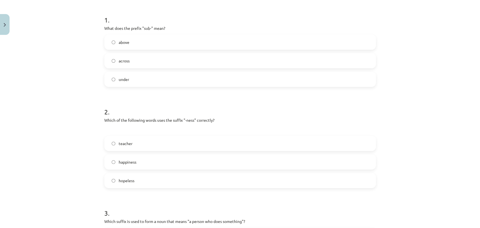
scroll to position [108, 0]
click at [140, 183] on label "hopeless" at bounding box center [240, 178] width 270 height 14
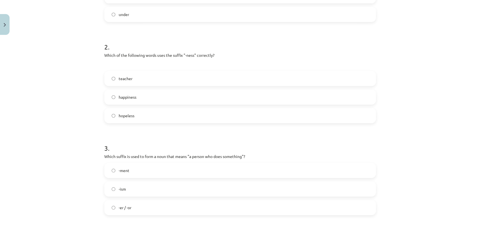
scroll to position [407, 0]
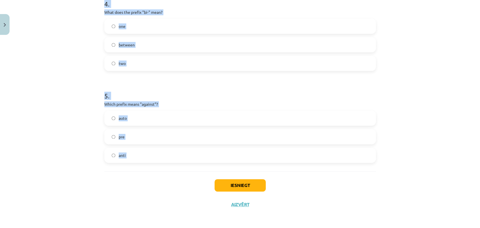
drag, startPoint x: 87, startPoint y: 117, endPoint x: 178, endPoint y: 183, distance: 112.3
click at [178, 183] on div "Mācību tēma: Angļu valodas i - 11. klases 1. ieskaites mācību materiāls #6 📝 To…" at bounding box center [240, 114] width 480 height 228
copy form "1 . What does the prefix "sub-" mean? above across under 2 . Which of the follo…"
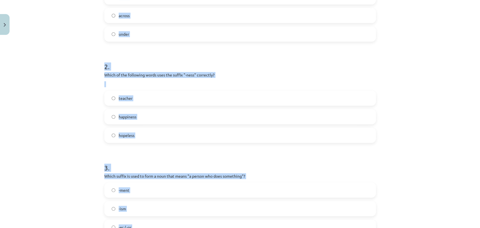
scroll to position [126, 0]
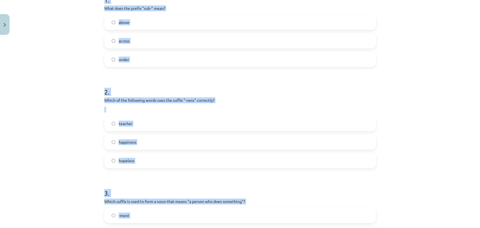
click at [67, 98] on div "Mācību tēma: Angļu valodas i - 11. klases 1. ieskaites mācību materiāls #6 📝 To…" at bounding box center [240, 114] width 480 height 228
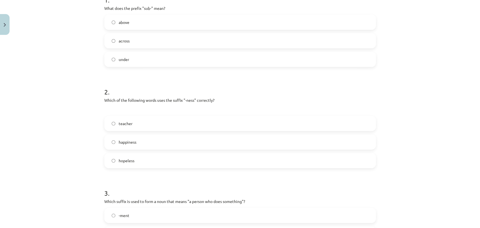
click at [121, 61] on span "under" at bounding box center [124, 59] width 10 height 6
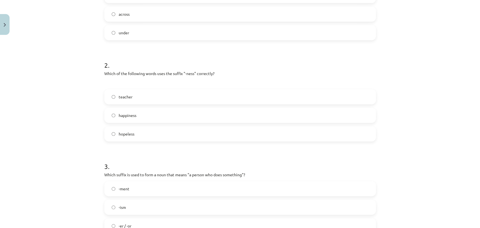
scroll to position [282, 0]
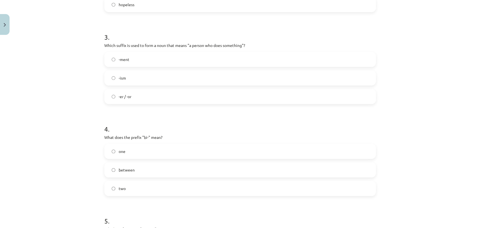
click at [127, 101] on label "-er / -or" at bounding box center [240, 96] width 270 height 14
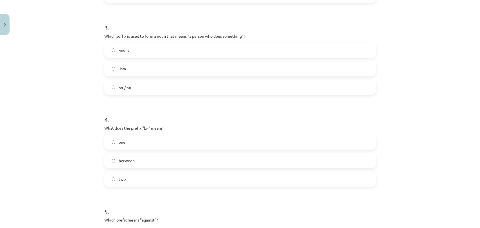
scroll to position [344, 0]
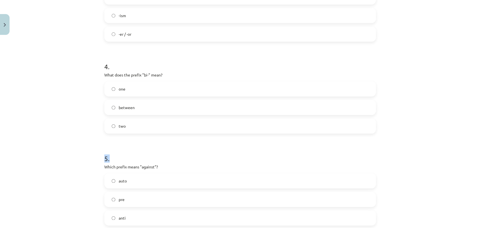
click at [124, 132] on label "two" at bounding box center [240, 126] width 270 height 14
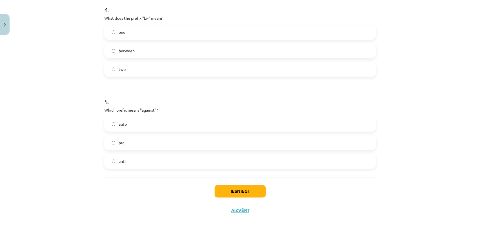
scroll to position [407, 0]
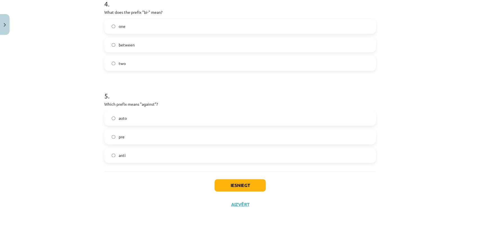
click at [124, 152] on label "anti" at bounding box center [240, 155] width 270 height 14
click at [231, 189] on button "Iesniegt" at bounding box center [239, 185] width 51 height 12
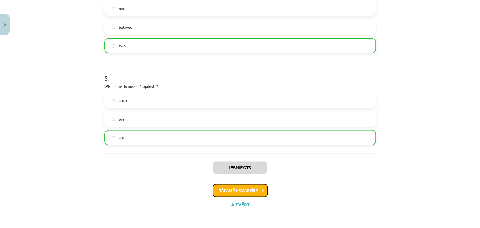
click at [230, 186] on button "Nākamā nodarbība" at bounding box center [239, 190] width 55 height 13
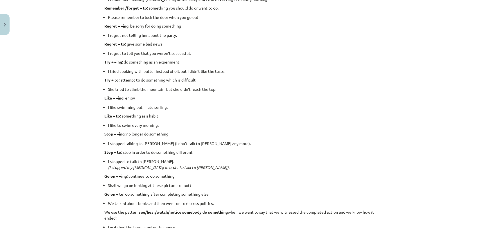
scroll to position [731, 0]
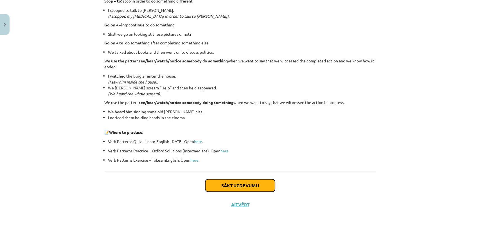
click at [239, 183] on button "Sākt uzdevumu" at bounding box center [240, 185] width 70 height 12
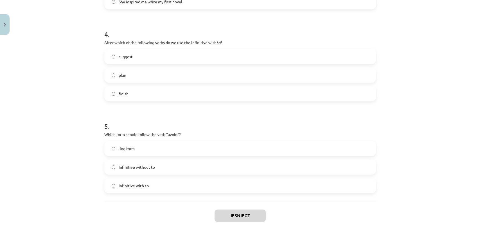
scroll to position [397, 0]
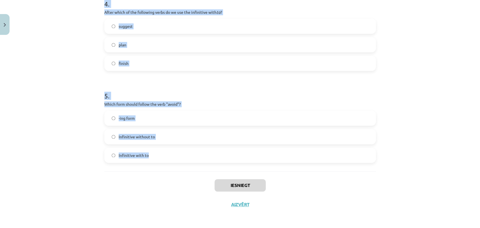
drag, startPoint x: 97, startPoint y: 111, endPoint x: 188, endPoint y: 161, distance: 104.4
click at [188, 161] on div "Mācību tēma: Angļu valodas i - 11. klases 1. ieskaites mācību materiāls #7 📝 To…" at bounding box center [240, 114] width 480 height 228
copy form "1 . What is the difference in meaning between "stop talking" and "stop to talk"…"
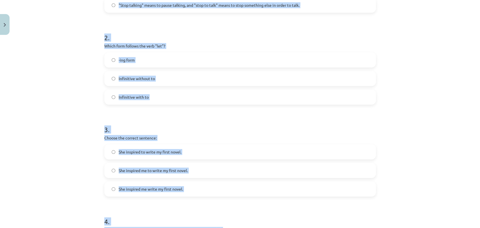
scroll to position [179, 0]
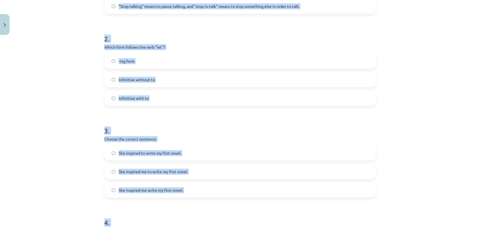
click at [101, 87] on div "15 XP Saņemsi Viegls 355 pilda Apraksts Uzdevums Palīdzība 1 . What is the diff…" at bounding box center [240, 146] width 278 height 574
click at [88, 89] on div "Mācību tēma: Angļu valodas i - 11. klases 1. ieskaites mācību materiāls #7 📝 To…" at bounding box center [240, 114] width 480 height 228
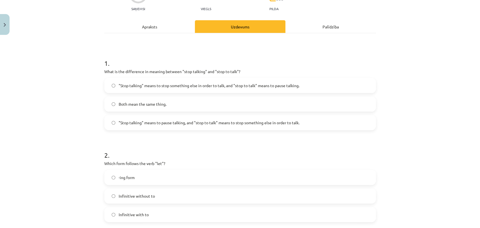
scroll to position [54, 0]
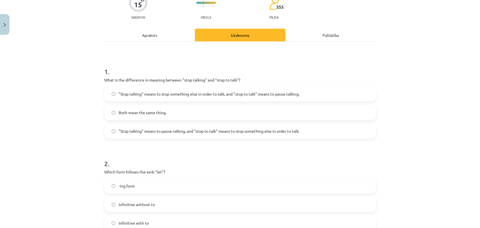
click at [161, 129] on span ""Stop talking" means to pause talking, and "stop to talk" means to stop somethi…" at bounding box center [209, 131] width 181 height 6
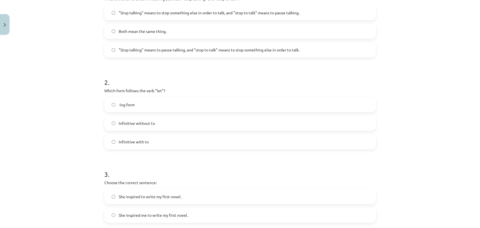
scroll to position [148, 0]
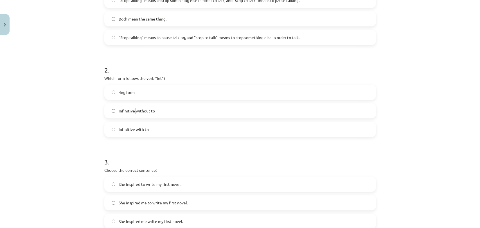
click at [132, 112] on span "Infinitive without to" at bounding box center [137, 111] width 36 height 6
click at [132, 111] on span "Infinitive without to" at bounding box center [137, 111] width 36 height 6
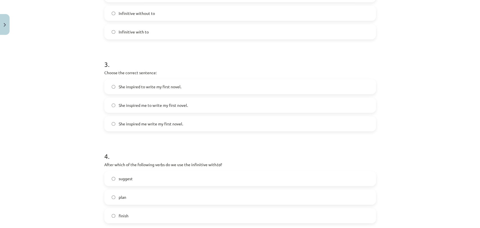
scroll to position [272, 0]
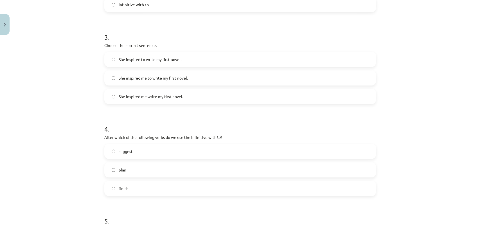
click at [153, 56] on label "She inspired to write my first novel." at bounding box center [240, 59] width 270 height 14
click at [157, 74] on label "She inspired me to write my first novel." at bounding box center [240, 78] width 270 height 14
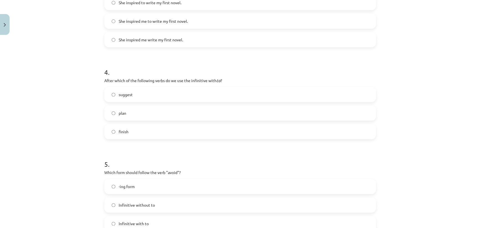
scroll to position [335, 0]
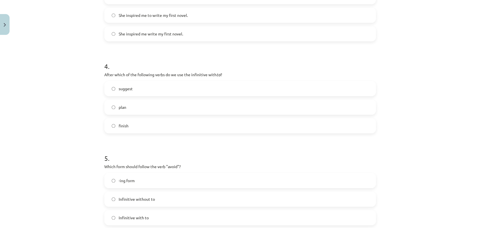
click at [155, 119] on label "finish" at bounding box center [240, 126] width 270 height 14
click at [154, 103] on label "plan" at bounding box center [240, 107] width 270 height 14
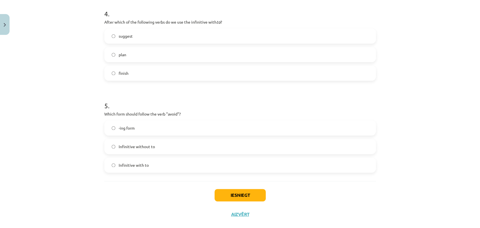
scroll to position [397, 0]
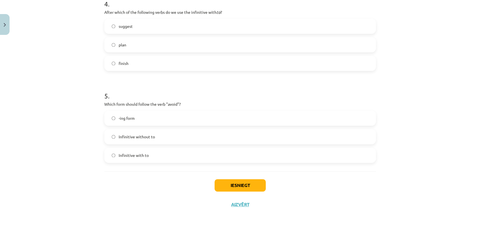
click at [139, 120] on label "-ing form" at bounding box center [240, 118] width 270 height 14
click at [253, 182] on button "Iesniegt" at bounding box center [239, 185] width 51 height 12
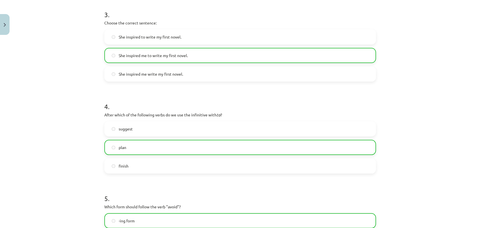
scroll to position [415, 0]
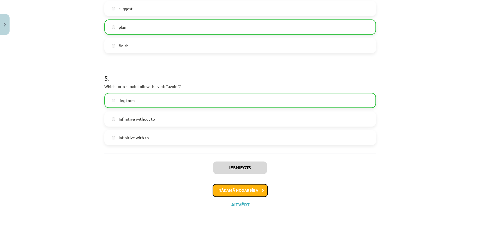
click at [250, 189] on button "Nākamā nodarbība" at bounding box center [239, 190] width 55 height 13
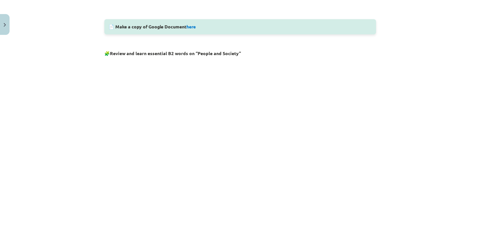
scroll to position [326, 0]
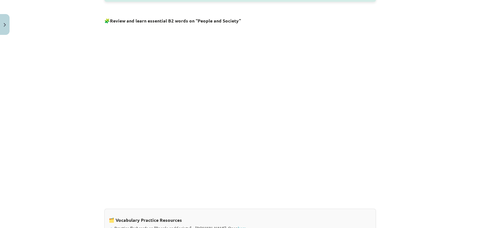
click at [432, 51] on div "Mācību tēma: Angļu valodas i - 11. klases 1. ieskaites mācību materiāls #8 🔤 To…" at bounding box center [240, 114] width 480 height 228
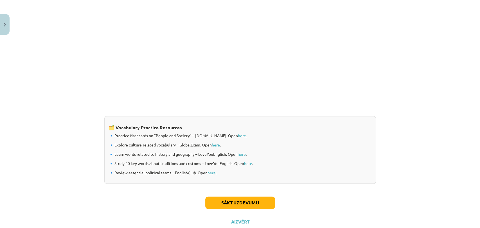
scroll to position [435, 0]
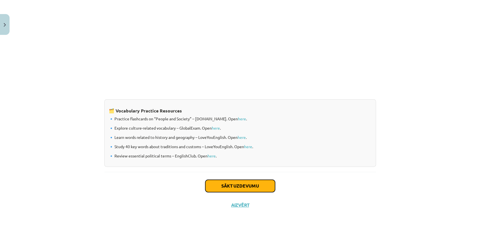
click at [245, 189] on button "Sākt uzdevumu" at bounding box center [240, 186] width 70 height 12
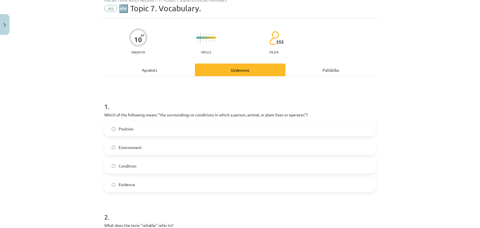
scroll to position [14, 0]
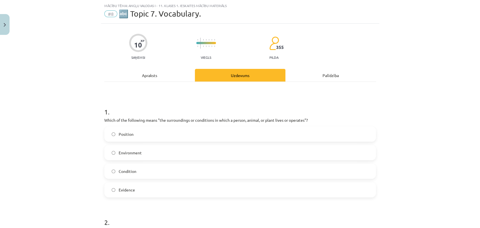
click at [174, 132] on label "Position" at bounding box center [240, 134] width 270 height 14
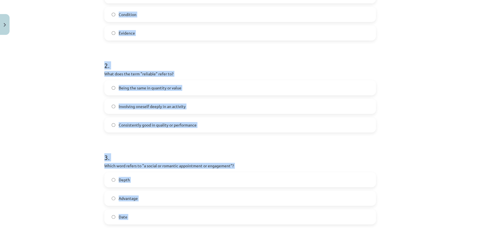
scroll to position [0, 0]
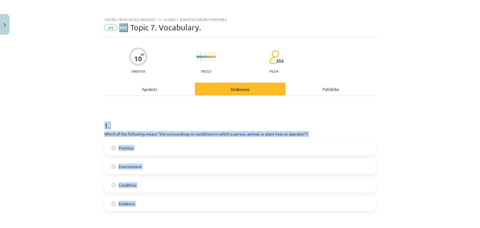
drag, startPoint x: 110, startPoint y: 173, endPoint x: 91, endPoint y: 120, distance: 56.5
click at [91, 120] on div "Mācību tēma: Angļu valodas i - 11. klases 1. ieskaites mācību materiāls #8 🔤 To…" at bounding box center [240, 114] width 480 height 228
copy form "1 . Which of the following means "the surroundings or conditions in which a per…"
click at [129, 117] on h1 "1 ." at bounding box center [239, 120] width 271 height 17
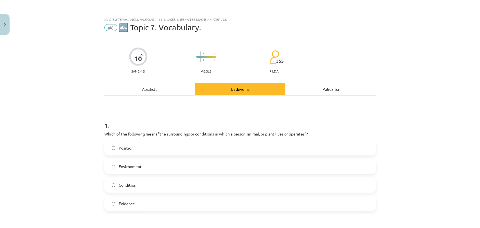
drag, startPoint x: 137, startPoint y: 170, endPoint x: 135, endPoint y: 166, distance: 5.0
click at [137, 170] on label "Environment" at bounding box center [240, 166] width 270 height 14
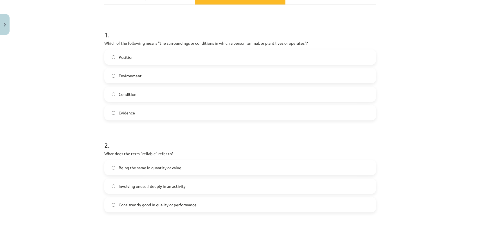
scroll to position [125, 0]
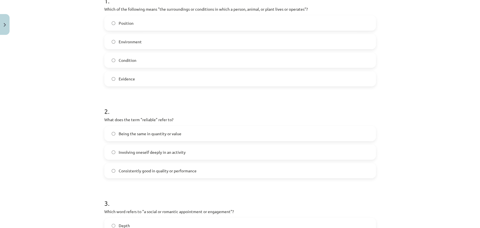
click at [184, 170] on span "Consistently good in quality or performance" at bounding box center [158, 171] width 78 height 6
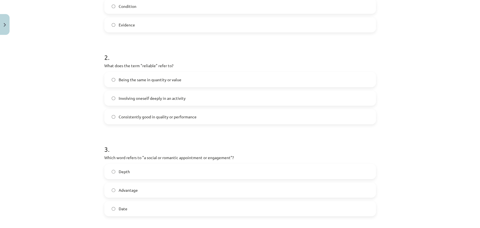
scroll to position [218, 0]
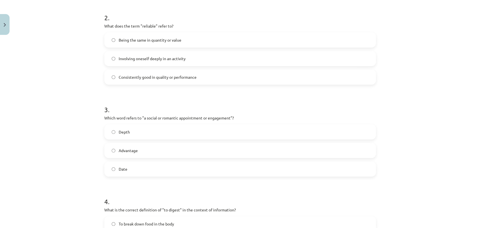
click at [157, 170] on label "Date" at bounding box center [240, 169] width 270 height 14
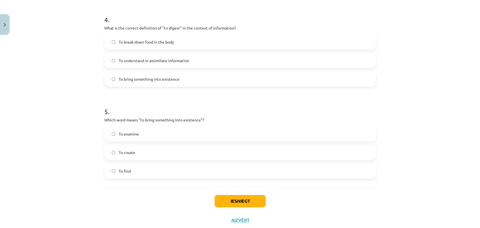
scroll to position [416, 0]
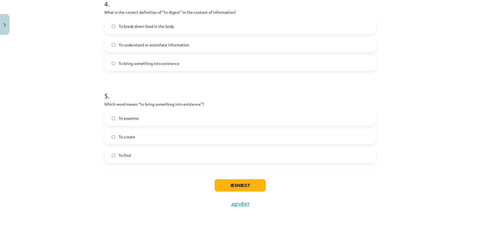
click at [143, 140] on label "To create" at bounding box center [240, 137] width 270 height 14
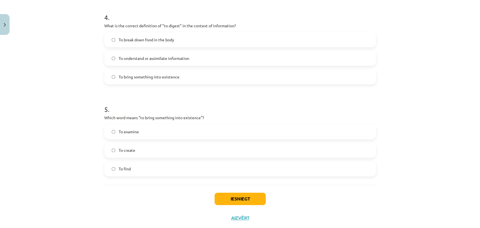
scroll to position [353, 0]
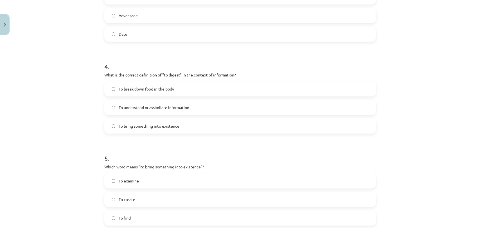
click at [130, 112] on label "To understand or assimilate information" at bounding box center [240, 107] width 270 height 14
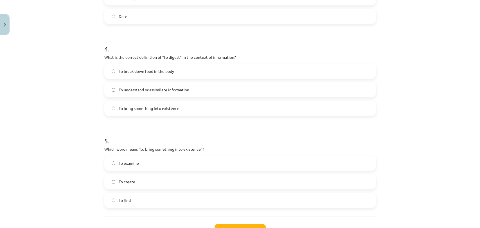
scroll to position [416, 0]
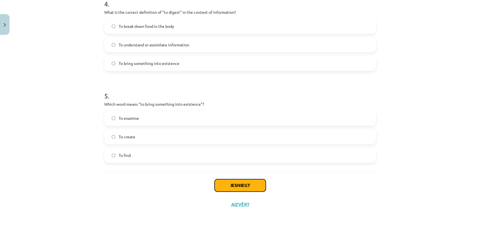
click at [247, 189] on button "Iesniegt" at bounding box center [239, 185] width 51 height 12
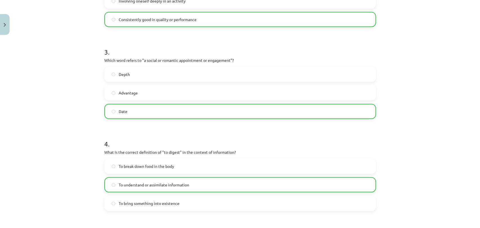
scroll to position [434, 0]
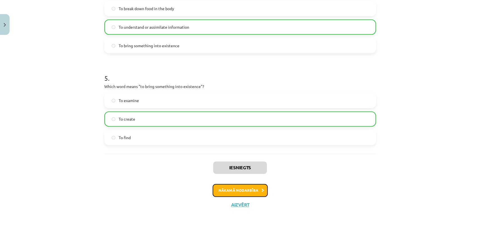
click at [250, 193] on button "Nākamā nodarbība" at bounding box center [239, 190] width 55 height 13
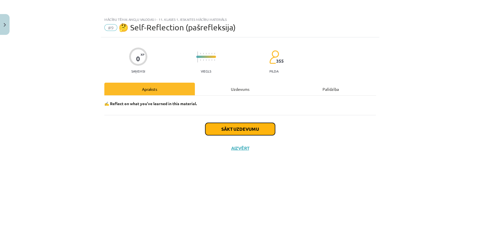
click at [244, 129] on button "Sākt uzdevumu" at bounding box center [240, 129] width 70 height 12
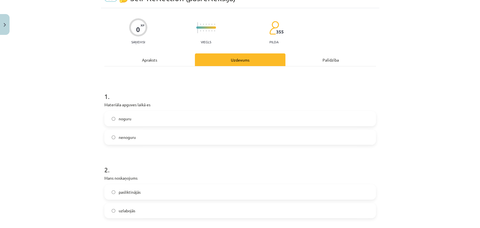
scroll to position [31, 0]
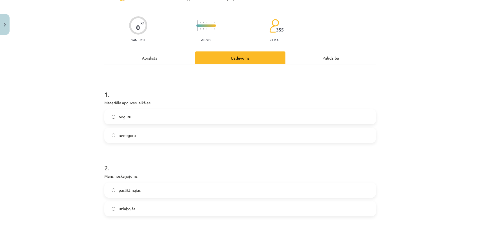
click at [134, 130] on label "nenoguru" at bounding box center [240, 135] width 270 height 14
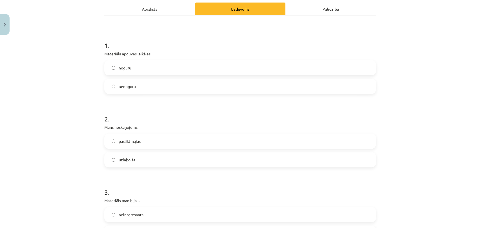
scroll to position [94, 0]
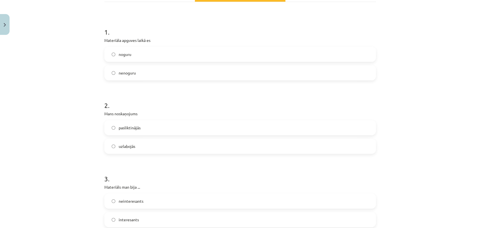
click at [145, 144] on label "uzlabojās" at bounding box center [240, 146] width 270 height 14
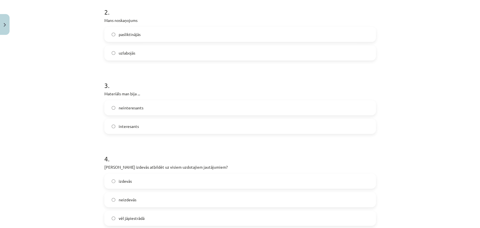
scroll to position [187, 0]
click at [143, 125] on label "interesants" at bounding box center [240, 126] width 270 height 14
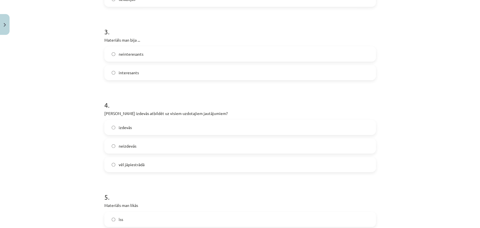
scroll to position [250, 0]
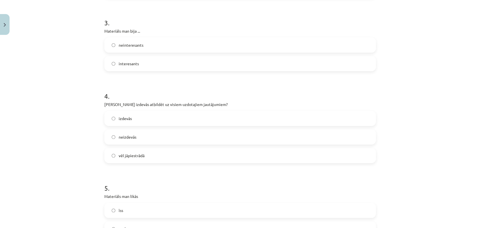
click at [146, 155] on label "vēl jāpiestrādā" at bounding box center [240, 155] width 270 height 14
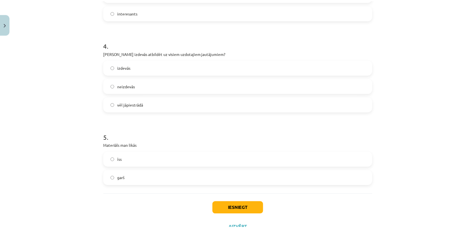
scroll to position [312, 0]
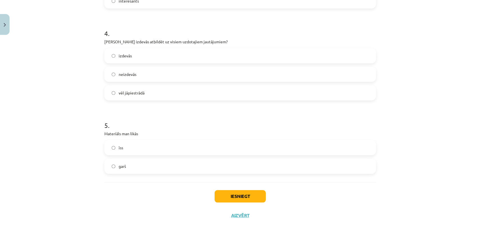
click at [147, 171] on label "garš" at bounding box center [240, 166] width 270 height 14
click at [232, 192] on button "Iesniegt" at bounding box center [239, 196] width 51 height 12
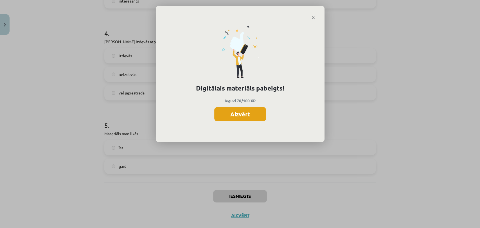
click at [250, 119] on button "Aizvērt" at bounding box center [240, 114] width 52 height 14
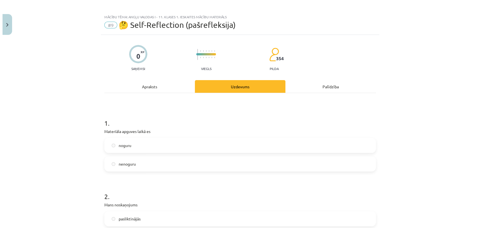
scroll to position [0, 0]
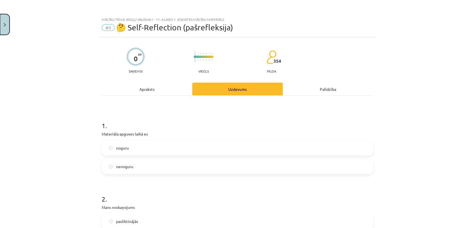
click at [8, 21] on button "Close" at bounding box center [5, 24] width 10 height 21
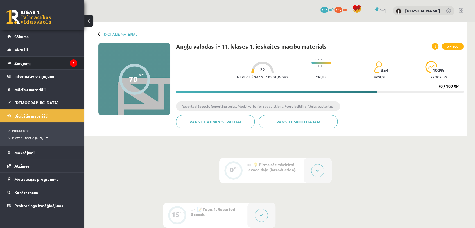
click at [65, 61] on legend "Ziņojumi 3" at bounding box center [45, 62] width 63 height 13
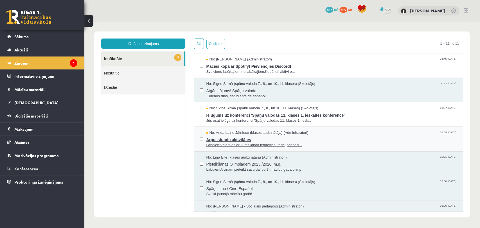
click at [374, 142] on span "Labdien!Vēlamies ar Jums labāk iepazīties, tādēļ priecāsi..." at bounding box center [331, 144] width 251 height 5
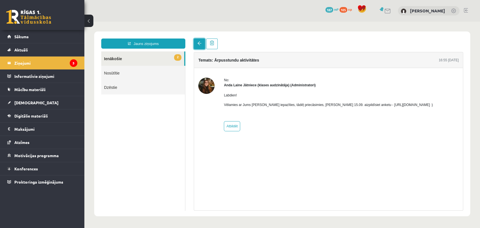
click at [196, 46] on link at bounding box center [199, 43] width 11 height 11
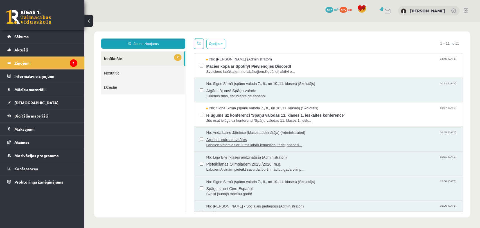
click at [352, 132] on div "No: Anda Laine Jātniece (klases audzinātāja) (Administratori) 16:55 10/09/2025" at bounding box center [331, 132] width 251 height 5
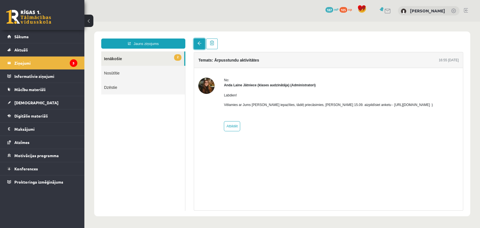
click at [197, 46] on link at bounding box center [199, 43] width 11 height 11
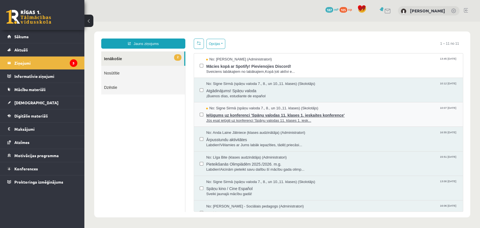
click at [350, 106] on div "No: Signe Sirmā (spāņu valoda 7., 8., un 10.,11. klases) (Skolotājs) 10:07 12/0…" at bounding box center [331, 108] width 251 height 5
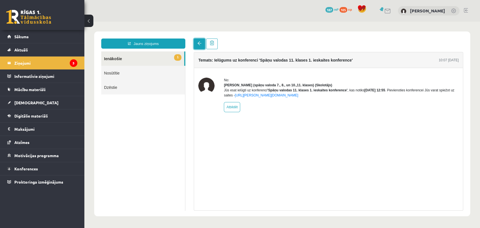
click at [201, 44] on span at bounding box center [199, 43] width 4 height 4
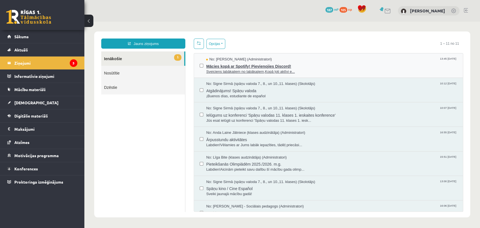
click at [347, 62] on span "Mācies kopā ar Spotify! Pievienojies Discord!" at bounding box center [331, 65] width 251 height 7
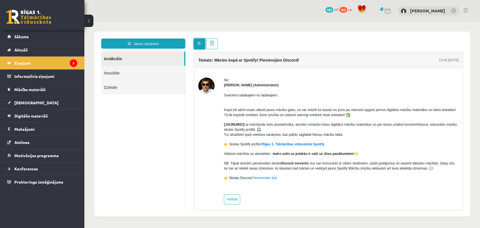
click at [202, 44] on link at bounding box center [199, 43] width 11 height 11
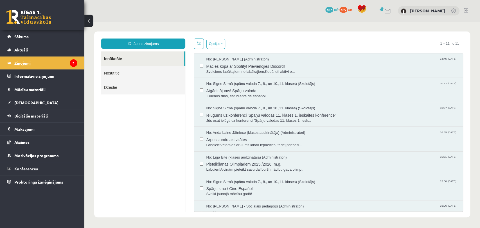
click at [65, 64] on legend "Ziņojumi 3" at bounding box center [45, 62] width 63 height 13
click at [68, 106] on link "[DEMOGRAPHIC_DATA]" at bounding box center [42, 102] width 70 height 13
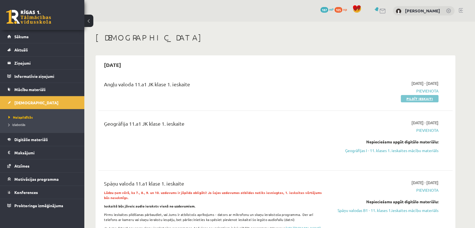
click at [408, 98] on link "Pildīt ieskaiti" at bounding box center [420, 98] width 38 height 7
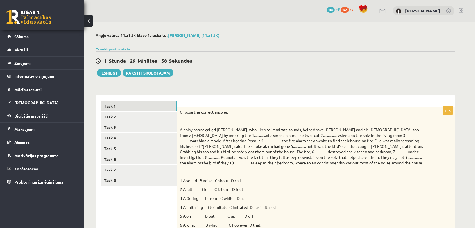
scroll to position [62, 0]
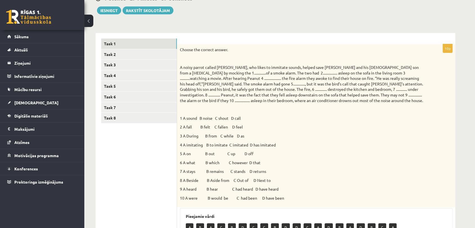
click at [201, 117] on p "1 A sound B noise C shout D call" at bounding box center [302, 118] width 244 height 6
click at [212, 72] on p "A noisy parrot called Peanut, who likes to immitate sounds, helped save Kenny D…" at bounding box center [302, 84] width 244 height 38
click at [286, 72] on p "A noisy parrot called Peanut, who likes to immitate sounds, helped save Kenny D…" at bounding box center [302, 84] width 244 height 38
click at [181, 128] on p "2 A fall B felt C fallen D feel" at bounding box center [302, 127] width 244 height 6
drag, startPoint x: 185, startPoint y: 126, endPoint x: 182, endPoint y: 126, distance: 3.1
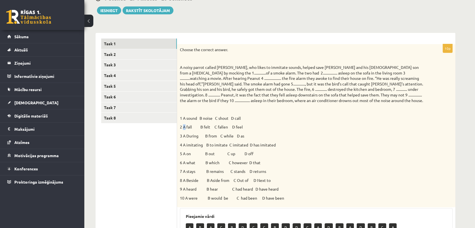
click at [182, 126] on p "2 A fall B felt C fallen D feel" at bounding box center [302, 127] width 244 height 6
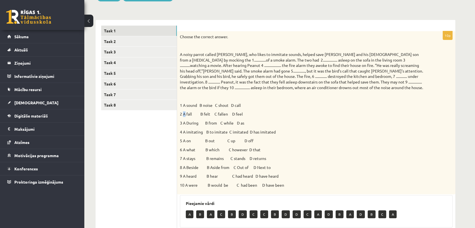
scroll to position [125, 0]
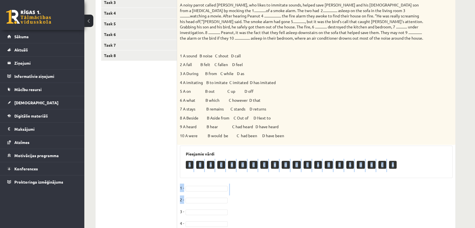
drag, startPoint x: 188, startPoint y: 163, endPoint x: 193, endPoint y: 202, distance: 39.4
click at [193, 202] on div "10p Choose the correct answer. 1 A sound B noise C shout D call 2 A fall B felt…" at bounding box center [316, 143] width 278 height 323
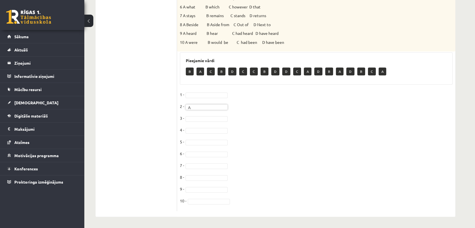
scroll to position [218, 0]
click at [205, 114] on fieldset "1 - 2 - A * 3 - 4 - 5 - 6 - 7 - 8 - 9 - 10 -" at bounding box center [316, 149] width 273 height 118
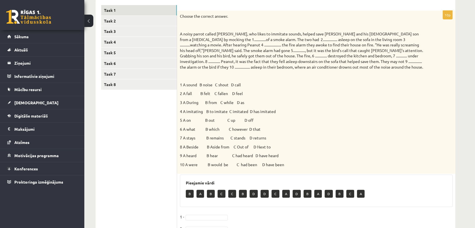
scroll to position [93, 0]
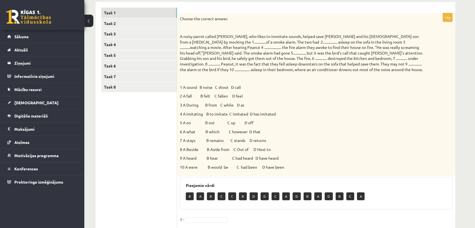
drag, startPoint x: 196, startPoint y: 140, endPoint x: 199, endPoint y: 141, distance: 3.9
click at [196, 140] on p "7 A stays B remains C stands D returns" at bounding box center [302, 141] width 244 height 6
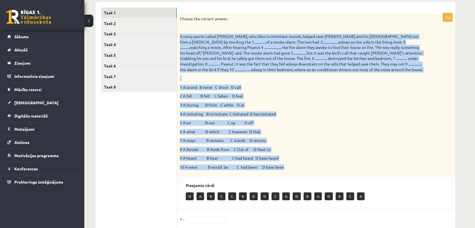
drag, startPoint x: 179, startPoint y: 34, endPoint x: 305, endPoint y: 171, distance: 186.5
click at [305, 171] on div "Choose the correct answer. 1 A sound B noise C shout D call 2 A fall B felt C f…" at bounding box center [316, 94] width 278 height 163
copy div "A noisy parrot called Peanut, who likes to immitate sounds, helped save Kenny D…"
click at [267, 115] on p "4 A imitating B to imitate C imitated D has imitated" at bounding box center [302, 114] width 244 height 6
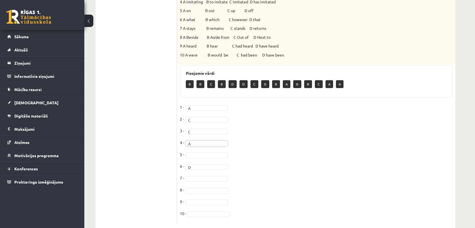
scroll to position [218, 0]
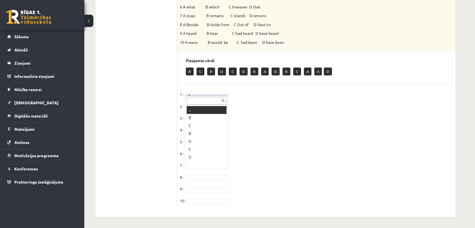
drag, startPoint x: 194, startPoint y: 166, endPoint x: 196, endPoint y: 170, distance: 4.0
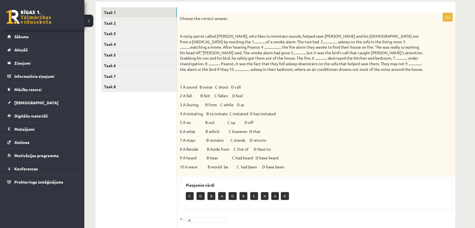
scroll to position [93, 0]
click at [144, 25] on link "Task 2" at bounding box center [139, 23] width 76 height 10
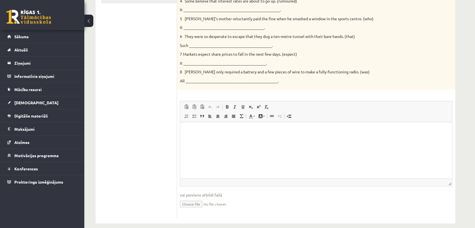
scroll to position [189, 0]
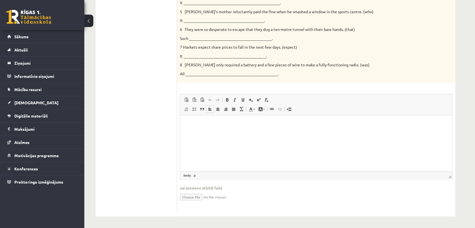
click at [227, 132] on html at bounding box center [316, 123] width 272 height 17
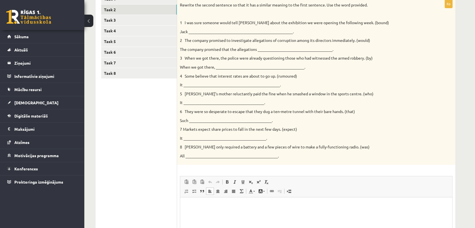
scroll to position [96, 0]
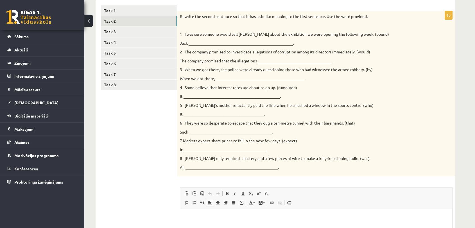
click at [232, 43] on p "Jack _____________________________________________________." at bounding box center [302, 43] width 244 height 6
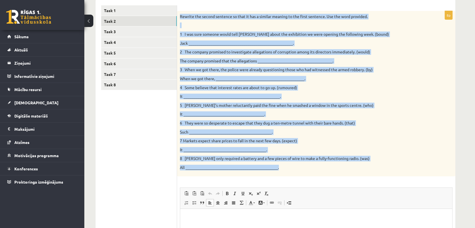
drag, startPoint x: 179, startPoint y: 14, endPoint x: 290, endPoint y: 162, distance: 185.9
click at [290, 162] on div "Rewrite the second sentence so that it has a similar meaning to the first sente…" at bounding box center [316, 94] width 278 height 166
copy div "Rewrite the second sentence so that it has a similar meaning to the first sente…"
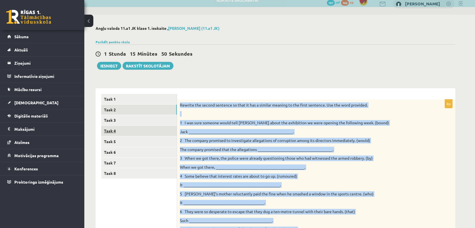
scroll to position [0, 0]
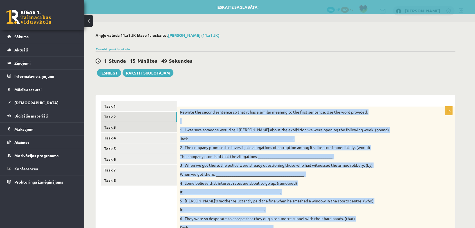
click at [145, 128] on link "Task 3" at bounding box center [139, 127] width 76 height 10
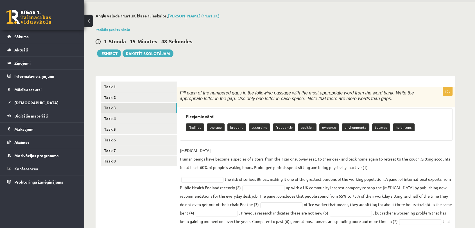
scroll to position [71, 0]
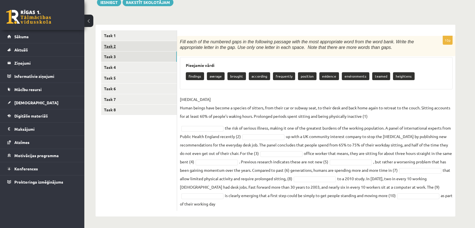
click at [136, 44] on link "Task 2" at bounding box center [139, 46] width 76 height 10
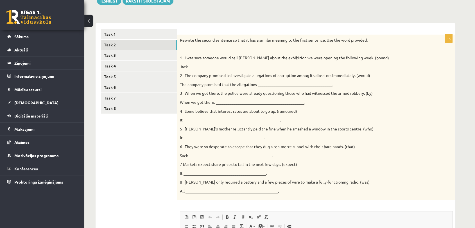
scroll to position [189, 0]
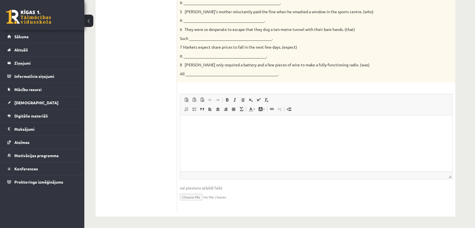
click at [192, 200] on input "file" at bounding box center [316, 197] width 273 height 12
type input "**********"
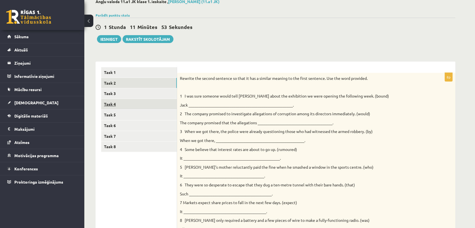
scroll to position [33, 0]
click at [142, 98] on link "Task 3" at bounding box center [139, 94] width 76 height 10
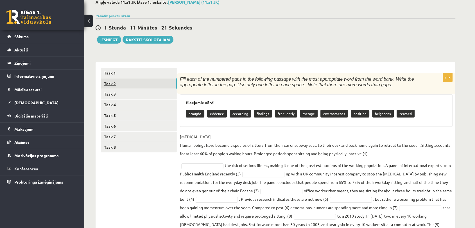
click at [144, 81] on link "Task 2" at bounding box center [139, 83] width 76 height 10
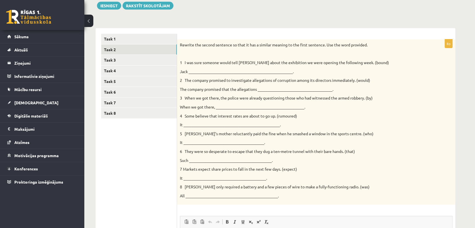
scroll to position [64, 0]
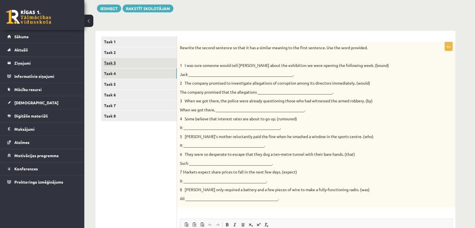
click at [156, 63] on link "Task 3" at bounding box center [139, 63] width 76 height 10
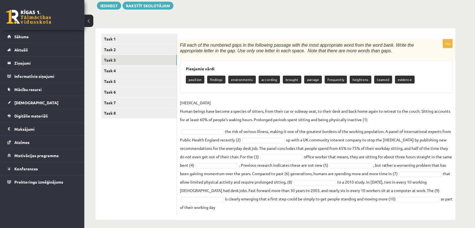
scroll to position [71, 0]
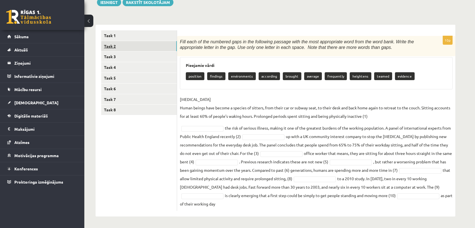
click at [132, 47] on link "Task 2" at bounding box center [139, 46] width 76 height 10
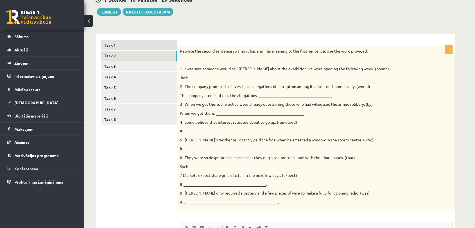
scroll to position [0, 0]
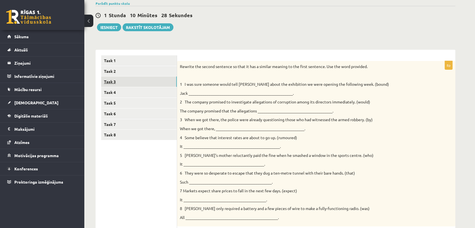
click at [125, 81] on link "Task 3" at bounding box center [139, 81] width 76 height 10
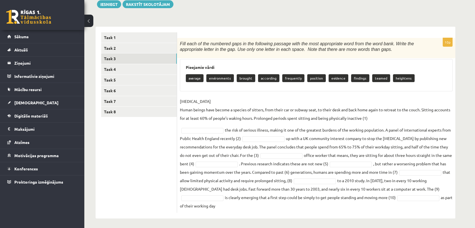
scroll to position [71, 0]
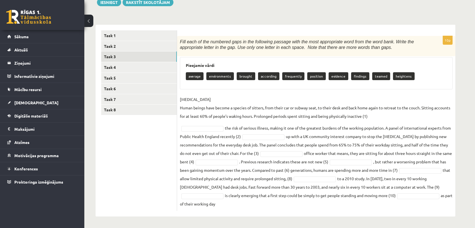
drag, startPoint x: 189, startPoint y: 49, endPoint x: 298, endPoint y: 202, distance: 188.0
click at [298, 202] on div "10p Fill each of the numbered gaps in the following passage with the most appro…" at bounding box center [316, 123] width 278 height 175
copy div "Fill each of the numbered gaps in the following passage with the most appropria…"
click at [255, 92] on div "10p Fill each of the numbered gaps in the following passage with the most appro…" at bounding box center [316, 123] width 278 height 175
click at [257, 90] on div "10p Fill each of the numbered gaps in the following passage with the most appro…" at bounding box center [316, 123] width 278 height 175
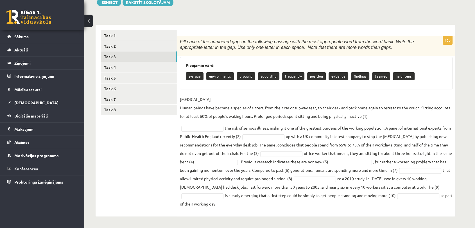
click at [259, 92] on div "10p Fill each of the numbered gaps in the following passage with the most appro…" at bounding box center [316, 123] width 278 height 175
click at [407, 81] on div "average environments brought according frequently position evidence findings te…" at bounding box center [316, 76] width 261 height 13
click at [416, 95] on div "10p Fill each of the numbered gaps in the following passage with the most appro…" at bounding box center [316, 123] width 278 height 175
click at [416, 95] on p "SEDENTARY LIFESTYLE Human beings have become a species of sitters, from their c…" at bounding box center [316, 107] width 273 height 25
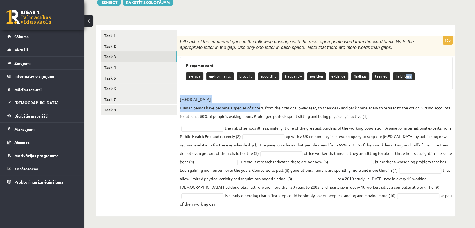
drag, startPoint x: 401, startPoint y: 75, endPoint x: 260, endPoint y: 111, distance: 145.5
click at [260, 111] on div "10p Fill each of the numbered gaps in the following passage with the most appro…" at bounding box center [316, 123] width 278 height 175
click at [366, 89] on div "Pieejamie vārdi average environments brought according frequently position evid…" at bounding box center [316, 73] width 273 height 33
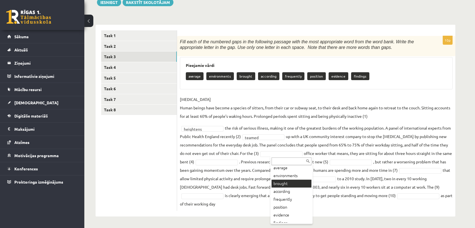
scroll to position [0, 0]
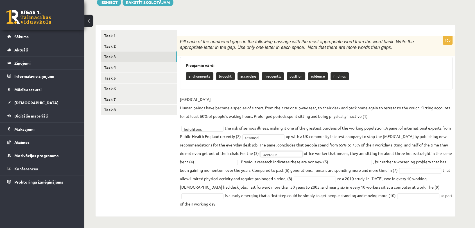
click at [232, 167] on fieldset "SEDENTARY LIFESTYLE Human beings have become a species of sitters, from their c…" at bounding box center [316, 151] width 273 height 113
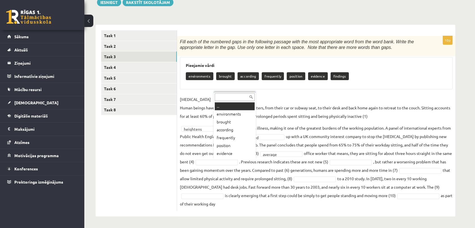
scroll to position [7, 0]
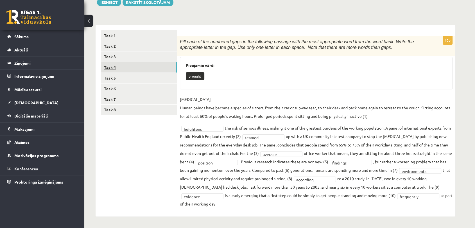
click at [140, 67] on link "Task 4" at bounding box center [139, 67] width 76 height 10
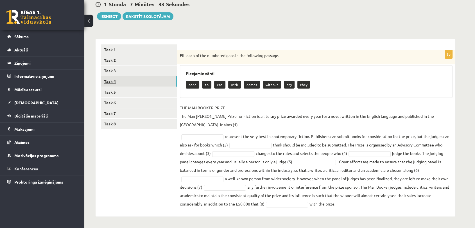
scroll to position [48, 0]
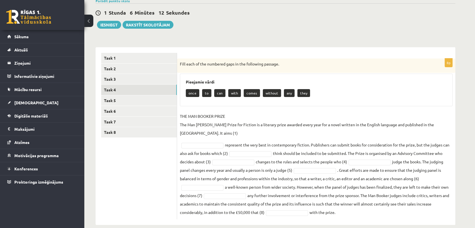
drag, startPoint x: 178, startPoint y: 64, endPoint x: 369, endPoint y: 200, distance: 235.0
click at [368, 204] on div "8p Fill each of the numbered gaps in the following passage. Pieejamie vārdi onc…" at bounding box center [316, 138] width 278 height 161
copy div "Fill each of the numbered gaps in the following passage. Pieejamie vārdi once t…"
click at [267, 110] on div "8p Fill each of the numbered gaps in the following passage. Pieejamie vārdi onc…" at bounding box center [316, 138] width 278 height 161
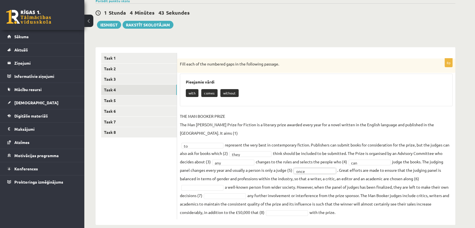
click at [200, 182] on fieldset "THE MAN BOOKER PRIZE The Man Booker Prize for Fiction is a literary prize award…" at bounding box center [316, 164] width 273 height 105
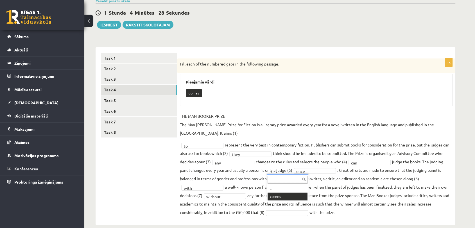
scroll to position [35, 0]
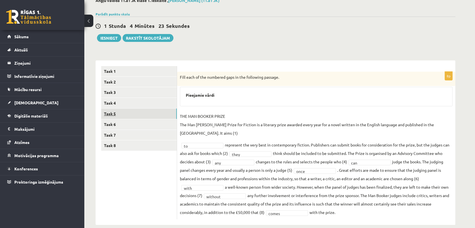
click at [131, 113] on link "Task 5" at bounding box center [139, 113] width 76 height 10
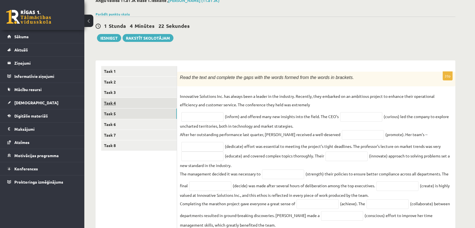
click at [134, 104] on link "Task 4" at bounding box center [139, 103] width 76 height 10
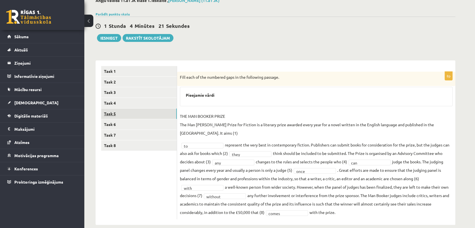
click at [132, 110] on link "Task 5" at bounding box center [139, 113] width 76 height 10
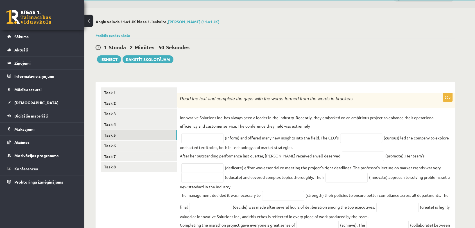
scroll to position [0, 0]
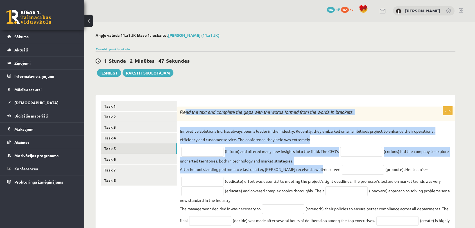
drag, startPoint x: 185, startPoint y: 111, endPoint x: 272, endPoint y: 177, distance: 109.7
click at [272, 177] on div "20p Read the text and complete the gaps with the words formed from the words in…" at bounding box center [316, 231] width 278 height 250
click at [191, 124] on div "20p Read the text and complete the gaps with the words formed from the words in…" at bounding box center [316, 231] width 278 height 250
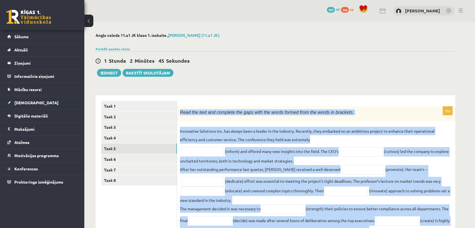
scroll to position [147, 0]
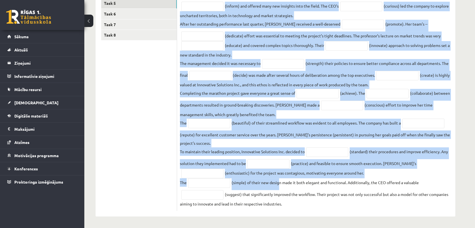
drag, startPoint x: 180, startPoint y: 111, endPoint x: 314, endPoint y: 205, distance: 164.4
click at [314, 205] on div "20p Read the text and complete the gaps with the words formed from the words in…" at bounding box center [316, 86] width 278 height 250
copy div "Read the text and complete the gaps with the words formed from the words in bra…"
click at [231, 76] on input "text" at bounding box center [210, 76] width 42 height 10
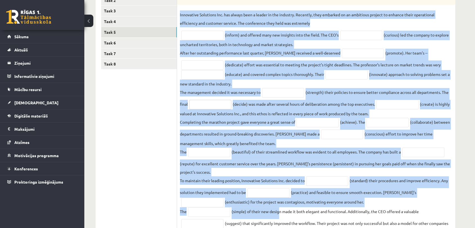
scroll to position [22, 0]
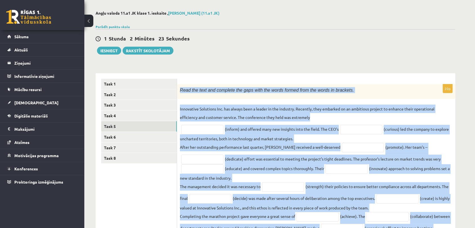
click at [238, 111] on p "Innovative Solutions Inc. has always been a leader in the industry. Recently, t…" at bounding box center [316, 113] width 273 height 17
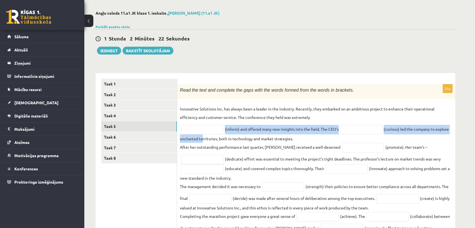
click at [201, 135] on fieldset "Innovative Solutions Inc. has always been a leader in the industry. Recently, t…" at bounding box center [316, 218] width 273 height 226
click at [200, 126] on input "text" at bounding box center [202, 130] width 42 height 10
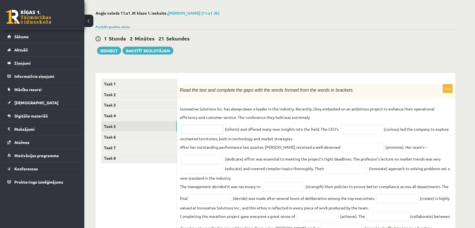
paste input "**********"
type input "**********"
click at [379, 132] on input "text" at bounding box center [361, 130] width 42 height 10
paste input "*********"
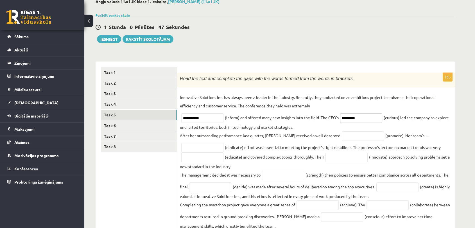
scroll to position [53, 0]
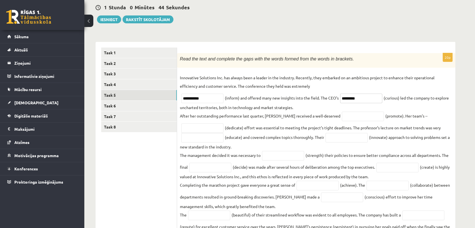
type input "*********"
click at [342, 119] on input "text" at bounding box center [363, 117] width 42 height 10
paste input "*********"
type input "*********"
click at [216, 132] on input "text" at bounding box center [202, 128] width 42 height 10
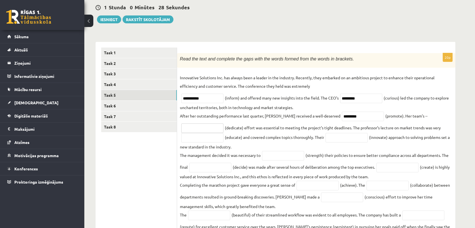
paste input "*********"
type input "*********"
click at [206, 141] on input "text" at bounding box center [202, 138] width 42 height 10
paste input "**********"
type input "**********"
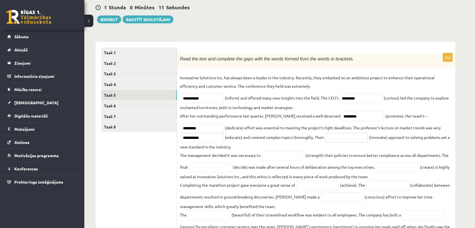
click at [346, 137] on input "text" at bounding box center [346, 138] width 42 height 10
paste input "**********"
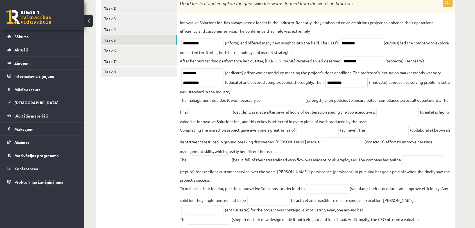
scroll to position [116, 0]
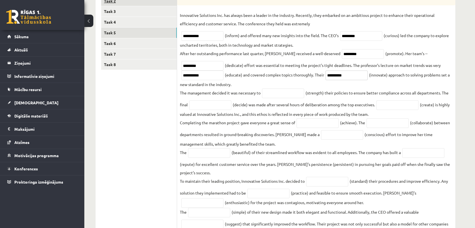
type input "**********"
click at [284, 96] on input "text" at bounding box center [283, 94] width 42 height 10
paste input "**********"
type input "**********"
click at [217, 106] on input "text" at bounding box center [210, 105] width 42 height 10
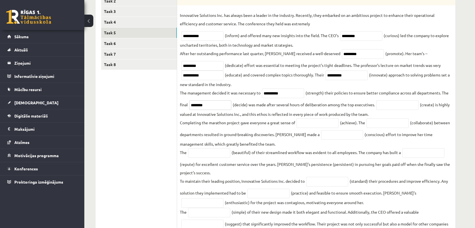
type input "********"
click at [390, 108] on input "text" at bounding box center [397, 105] width 42 height 10
type input "**********"
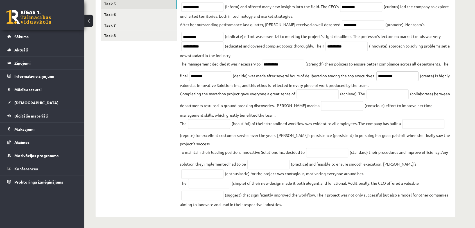
scroll to position [147, 0]
click at [209, 191] on input "text" at bounding box center [202, 195] width 42 height 10
paste input "**********"
type input "**********"
click at [215, 178] on input "text" at bounding box center [209, 183] width 42 height 10
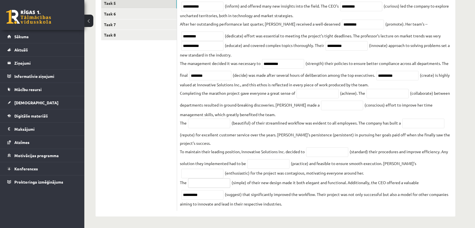
paste input "**********"
type input "**********"
click at [272, 162] on input "text" at bounding box center [268, 164] width 42 height 10
paste input "*********"
type input "*********"
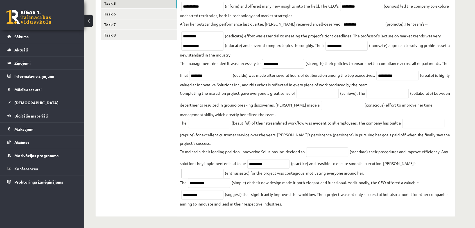
click at [223, 169] on input "text" at bounding box center [202, 174] width 42 height 10
paste input "**********"
type input "**********"
click at [329, 154] on input "text" at bounding box center [327, 152] width 42 height 10
paste input "**********"
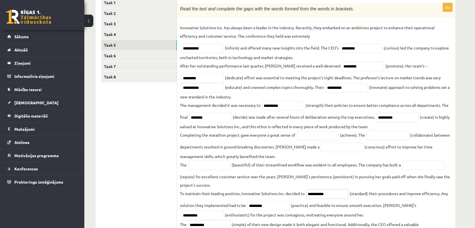
scroll to position [85, 0]
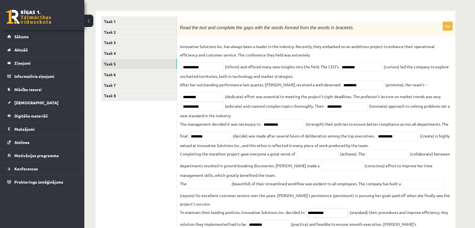
type input "**********"
click at [329, 153] on input "text" at bounding box center [317, 154] width 42 height 10
paste input "**********"
type input "**********"
drag, startPoint x: 393, startPoint y: 149, endPoint x: 393, endPoint y: 153, distance: 3.1
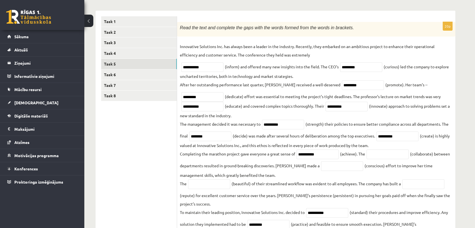
click at [393, 152] on fieldset "**********" at bounding box center [316, 155] width 273 height 226
click at [393, 153] on input "text" at bounding box center [387, 154] width 42 height 10
paste input "**********"
type input "**********"
click at [338, 167] on input "text" at bounding box center [342, 166] width 42 height 10
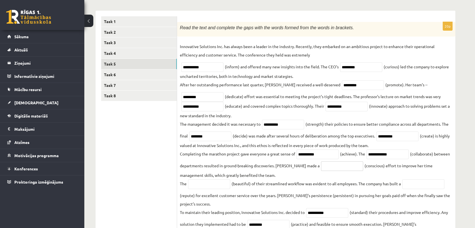
paste input "*********"
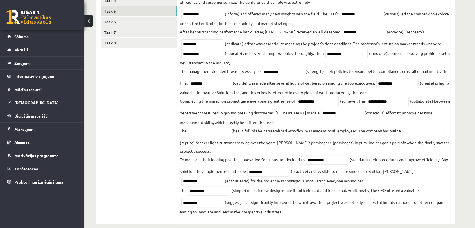
scroll to position [147, 0]
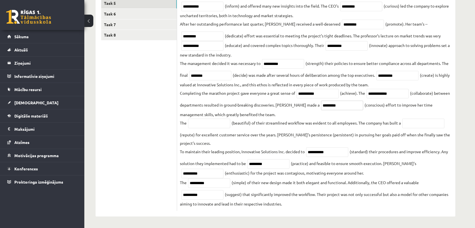
type input "*********"
click at [434, 120] on input "text" at bounding box center [423, 124] width 42 height 10
paste input "**********"
type input "**********"
click at [212, 128] on fieldset "**********" at bounding box center [316, 94] width 273 height 226
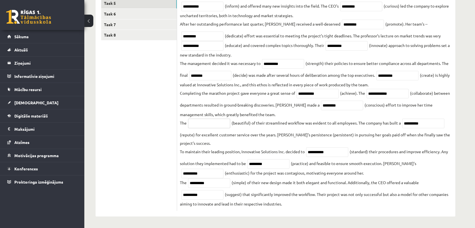
click at [212, 126] on input "text" at bounding box center [209, 124] width 42 height 10
paste input "******"
type input "******"
click at [305, 182] on fieldset "**********" at bounding box center [316, 94] width 273 height 226
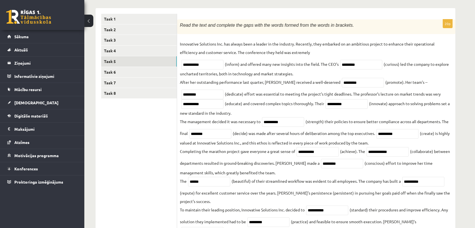
scroll to position [85, 0]
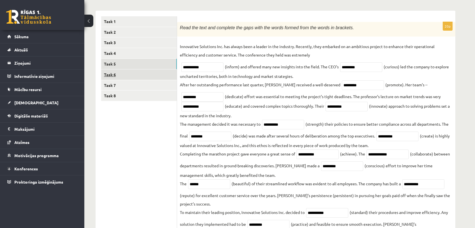
click at [153, 76] on link "Task 6" at bounding box center [139, 74] width 76 height 10
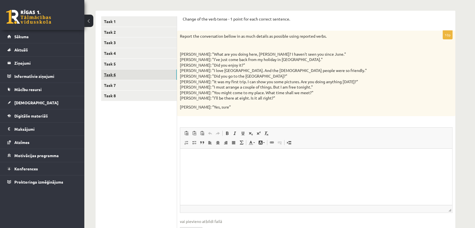
scroll to position [0, 0]
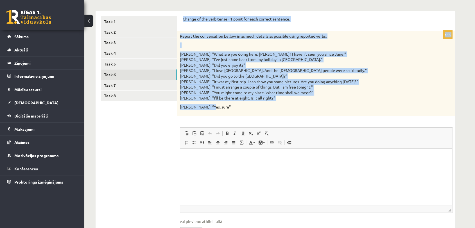
drag, startPoint x: 182, startPoint y: 20, endPoint x: 289, endPoint y: 107, distance: 138.3
click at [289, 107] on div "Change of the verb tense - 1 point for each correct sentence. 10p Report the co…" at bounding box center [316, 130] width 278 height 239
copy form "Change of the verb tense - 1 point for each correct sentence. 10p Report the co…"
click at [204, 69] on p "Mike: "What are you doing here, Liz? I haven't seen you since June." Liz: "I've…" at bounding box center [302, 75] width 244 height 49
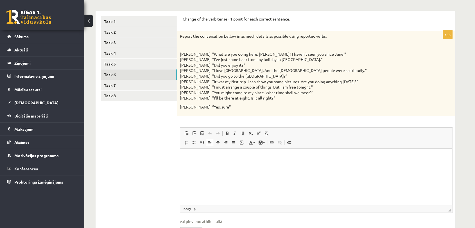
click at [210, 166] on html at bounding box center [316, 156] width 272 height 17
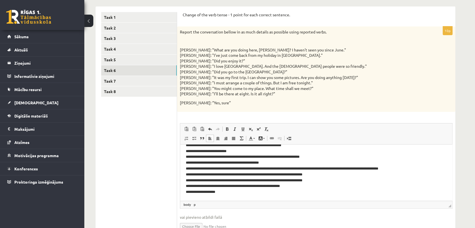
scroll to position [87, 0]
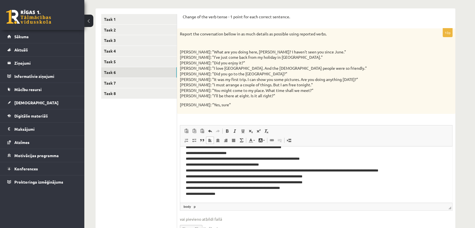
click at [204, 204] on span "◢ Elements path body p" at bounding box center [316, 207] width 272 height 8
click at [203, 207] on span "◢ Elements path body p" at bounding box center [316, 207] width 272 height 8
click at [149, 89] on link "Task 8" at bounding box center [139, 93] width 76 height 10
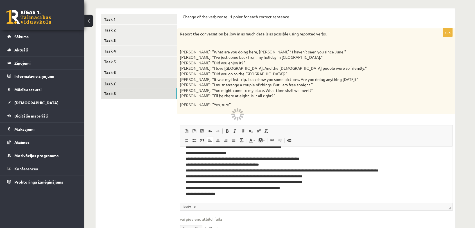
scroll to position [42, 0]
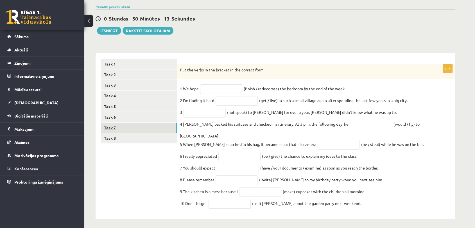
click at [136, 131] on link "Task 7" at bounding box center [139, 128] width 76 height 10
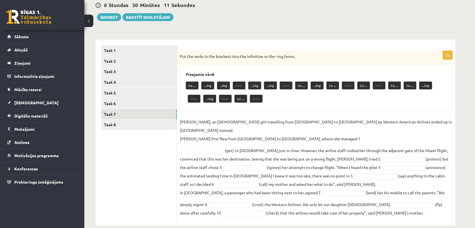
scroll to position [56, 0]
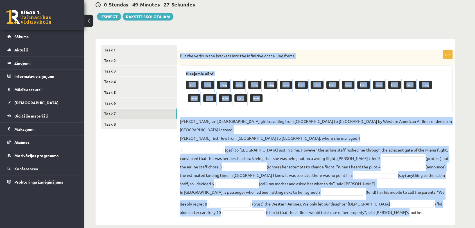
drag, startPoint x: 180, startPoint y: 55, endPoint x: 402, endPoint y: 209, distance: 270.2
click at [402, 209] on div "10p Put the verbs in the brackets into the infinitive or the –ing forms. Pieeja…" at bounding box center [316, 134] width 278 height 169
copy div "Put the verbs in the brackets into the infinitive or the –ing forms. Pieejamie …"
click at [259, 101] on div "to ... ...ing ...ing ----- ...ing ...ing ----- to ... ...ing to ... ----- to ..…" at bounding box center [316, 92] width 261 height 26
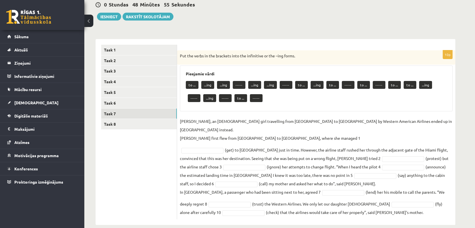
click at [234, 97] on p "to ..." at bounding box center [240, 98] width 13 height 8
click at [201, 138] on fieldset "Jenny Adams, an 11-year-old girl travelling from San Francisco to Philadelphia …" at bounding box center [316, 166] width 273 height 99
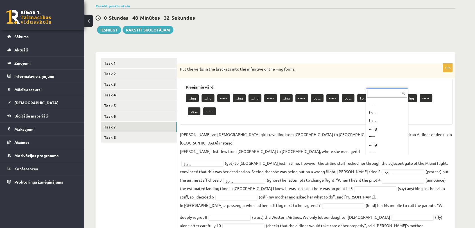
scroll to position [93, 0]
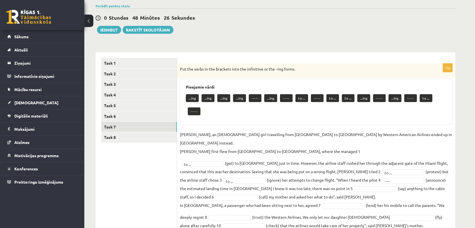
click at [336, 164] on fieldset "Jenny Adams, an 11-year-old girl travelling from San Francisco to Philadelphia …" at bounding box center [316, 179] width 273 height 99
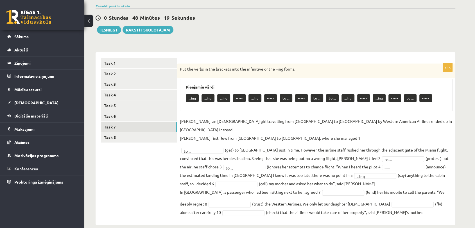
click at [203, 172] on fieldset "Jenny Adams, an 11-year-old girl travelling from San Francisco to Philadelphia …" at bounding box center [316, 166] width 273 height 99
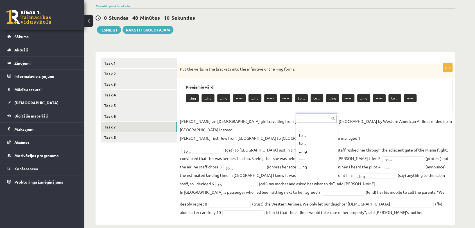
scroll to position [70, 0]
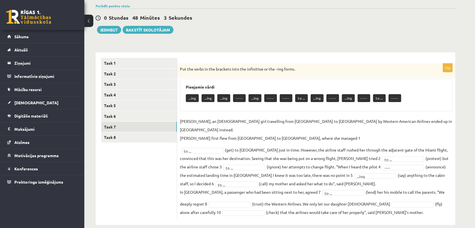
click at [203, 198] on fieldset "Jenny Adams, an 11-year-old girl travelling from San Francisco to Philadelphia …" at bounding box center [316, 166] width 273 height 99
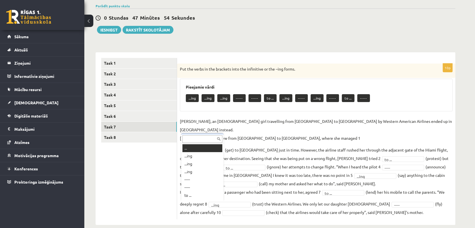
scroll to position [7, 0]
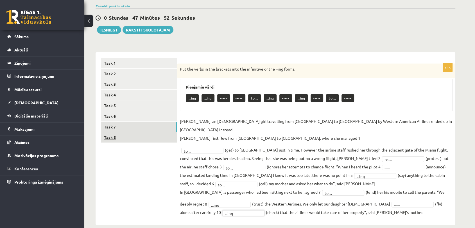
click at [129, 133] on link "Task 8" at bounding box center [139, 137] width 76 height 10
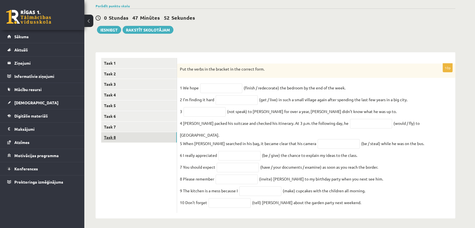
scroll to position [42, 0]
click at [217, 91] on input "text" at bounding box center [221, 89] width 42 height 10
click at [202, 114] on input "text" at bounding box center [204, 113] width 42 height 10
click at [250, 99] on input "text" at bounding box center [237, 101] width 42 height 10
click at [228, 88] on input "text" at bounding box center [221, 89] width 42 height 10
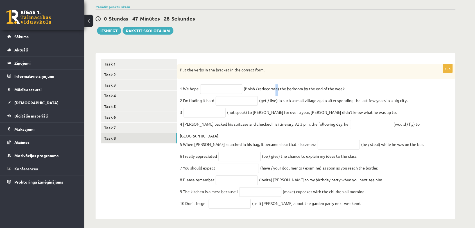
click at [276, 90] on fieldset "1 We hope (finish / redecorate) the bedroom by the end of the week. 2 I’m findi…" at bounding box center [316, 147] width 273 height 126
click at [233, 90] on input "text" at bounding box center [221, 89] width 42 height 10
type input "*"
type input "******"
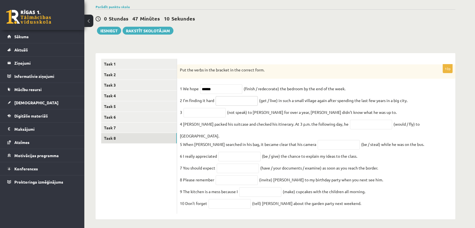
click at [235, 100] on input "text" at bounding box center [237, 101] width 42 height 10
type input "****"
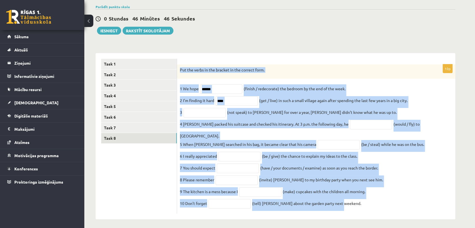
drag, startPoint x: 179, startPoint y: 68, endPoint x: 363, endPoint y: 201, distance: 226.9
click at [363, 201] on div "10p Put the verbs in the bracket in the correct form. 1 We hope ****** (finish …" at bounding box center [316, 138] width 278 height 149
copy div "Put the verbs in the bracket in the correct form. 1 We hope (finish / redecorat…"
click at [223, 95] on fieldset "1 We hope ****** (finish / redecorate) the bedroom by the end of the week. 2 I’…" at bounding box center [316, 147] width 273 height 126
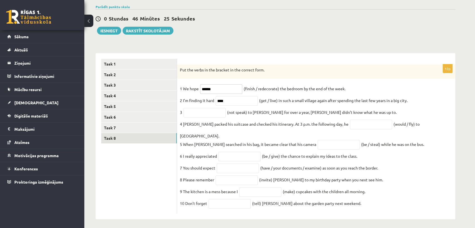
drag, startPoint x: 223, startPoint y: 86, endPoint x: 200, endPoint y: 88, distance: 23.7
click at [200, 88] on span "******" at bounding box center [221, 88] width 45 height 5
type input "**********"
click at [218, 102] on input "****" at bounding box center [237, 101] width 42 height 10
type input "*******"
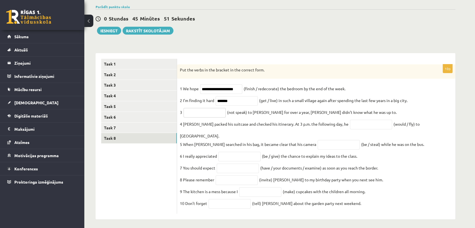
click at [203, 117] on input "text" at bounding box center [204, 113] width 42 height 10
paste input "**********"
type input "**********"
click at [371, 127] on input "text" at bounding box center [371, 125] width 42 height 10
paste input "**********"
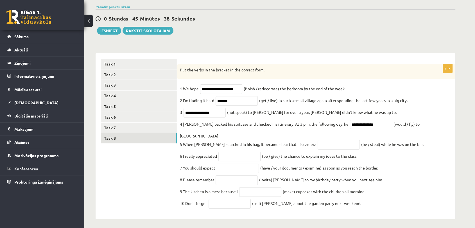
type input "**********"
click at [324, 142] on input "text" at bounding box center [339, 145] width 42 height 10
paste input "**********"
type input "**********"
click at [241, 152] on input "text" at bounding box center [239, 157] width 42 height 10
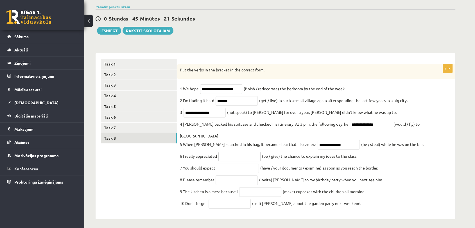
paste input "**********"
type input "**********"
click at [233, 164] on input "text" at bounding box center [238, 169] width 42 height 10
paste input "**********"
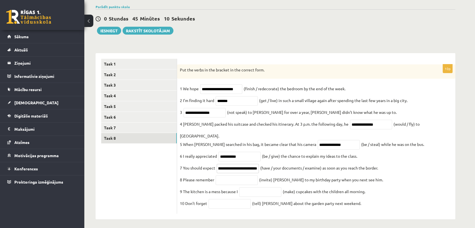
type input "**********"
click at [232, 175] on input "text" at bounding box center [237, 180] width 42 height 10
type input "*********"
drag, startPoint x: 271, startPoint y: 176, endPoint x: 269, endPoint y: 181, distance: 5.1
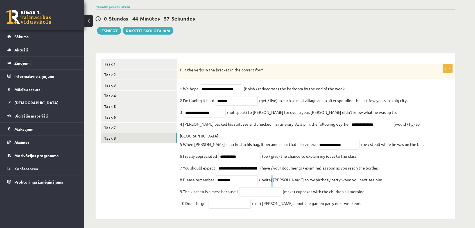
click at [269, 181] on fieldset "**********" at bounding box center [316, 147] width 273 height 126
click at [270, 187] on input "text" at bounding box center [260, 192] width 42 height 10
paste input "**********"
type input "**********"
click at [223, 205] on fieldset "**********" at bounding box center [316, 147] width 273 height 126
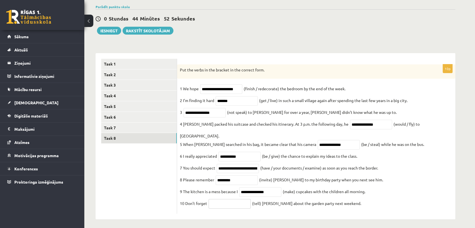
click at [221, 202] on input "text" at bounding box center [230, 204] width 42 height 10
type input "*******"
click at [112, 29] on button "Iesniegt" at bounding box center [109, 31] width 24 height 8
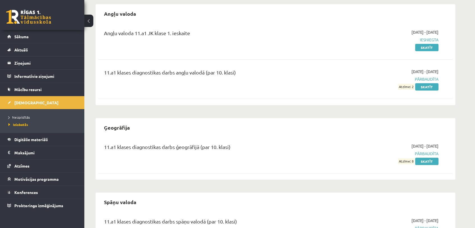
scroll to position [19, 0]
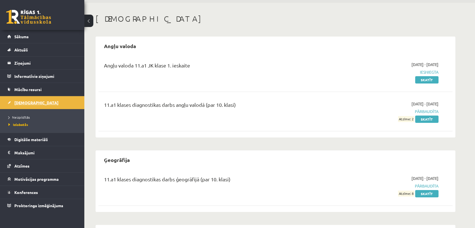
click at [45, 101] on link "[DEMOGRAPHIC_DATA]" at bounding box center [42, 102] width 70 height 13
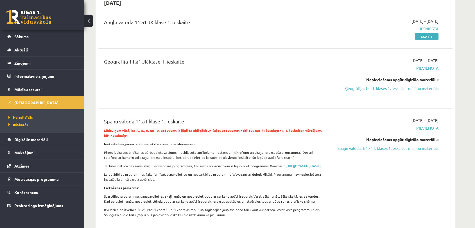
scroll to position [81, 0]
